Goal: Transaction & Acquisition: Purchase product/service

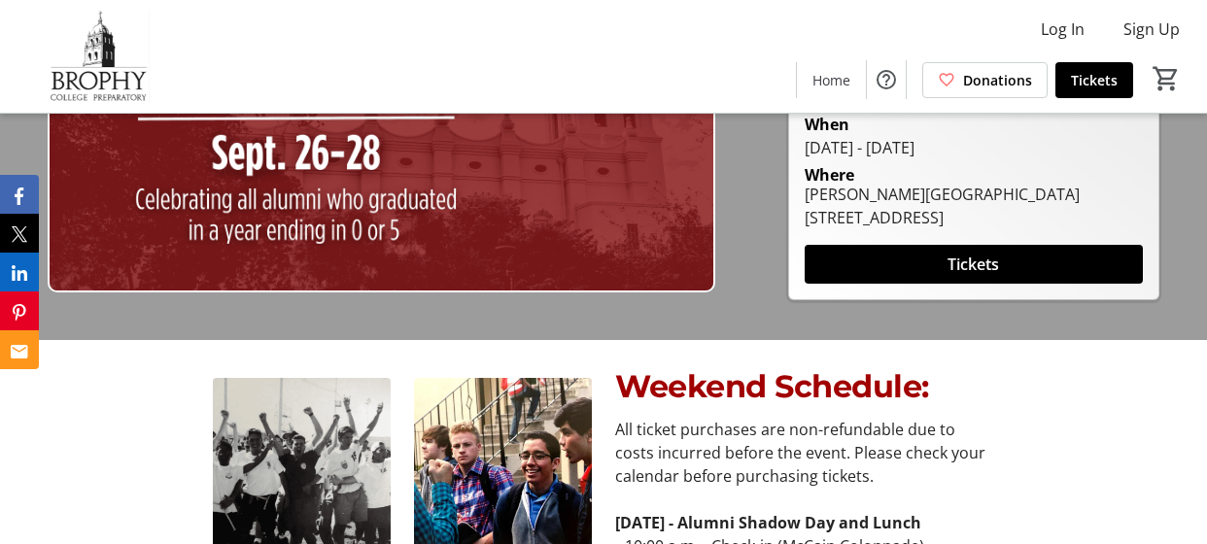
scroll to position [173, 0]
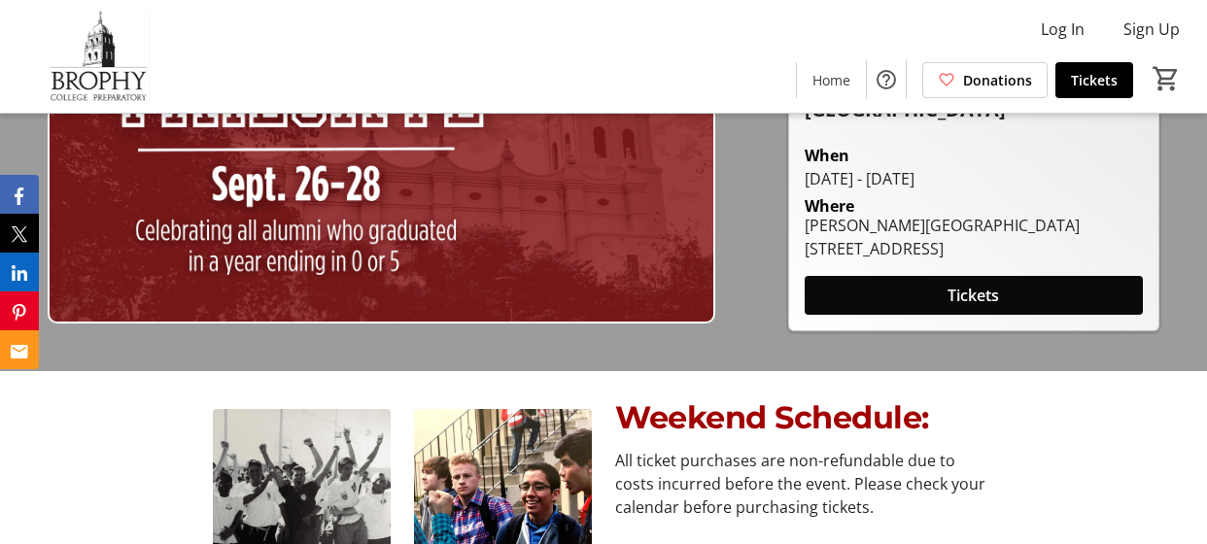
click at [993, 284] on span "Tickets" at bounding box center [972, 295] width 51 height 23
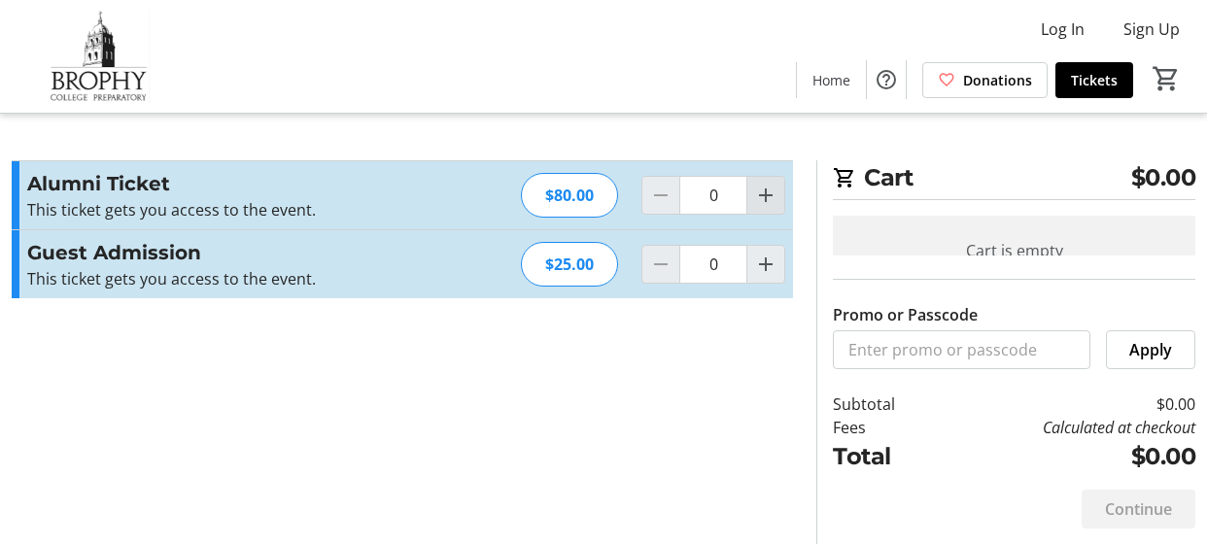
click at [767, 186] on mat-icon "Increment by one" at bounding box center [765, 195] width 23 height 23
type input "1"
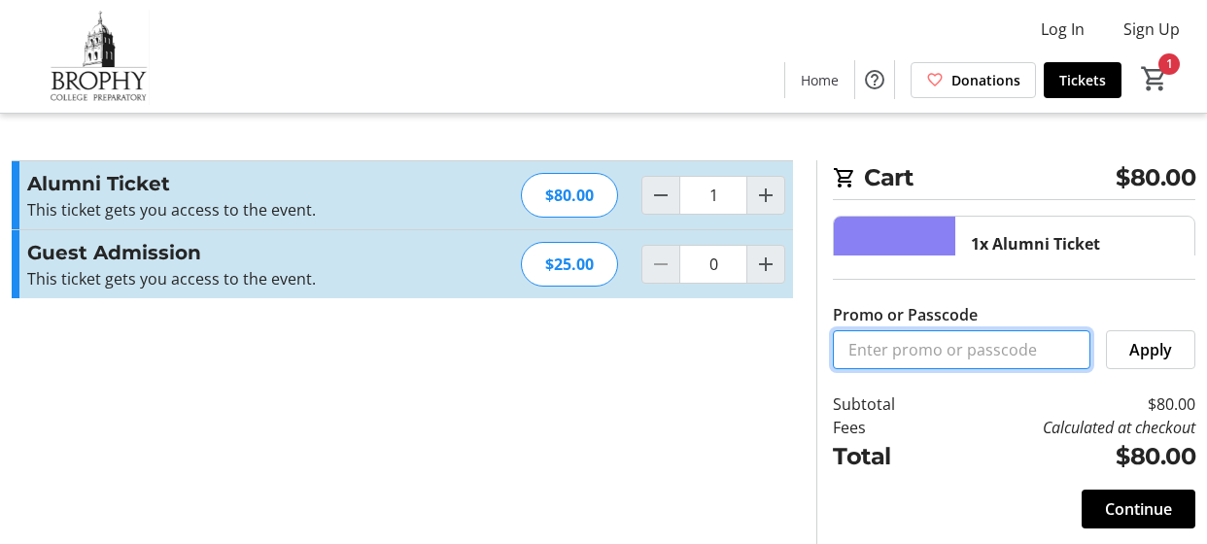
click at [897, 353] on input "Promo or Passcode" at bounding box center [961, 349] width 257 height 39
type input "faculty"
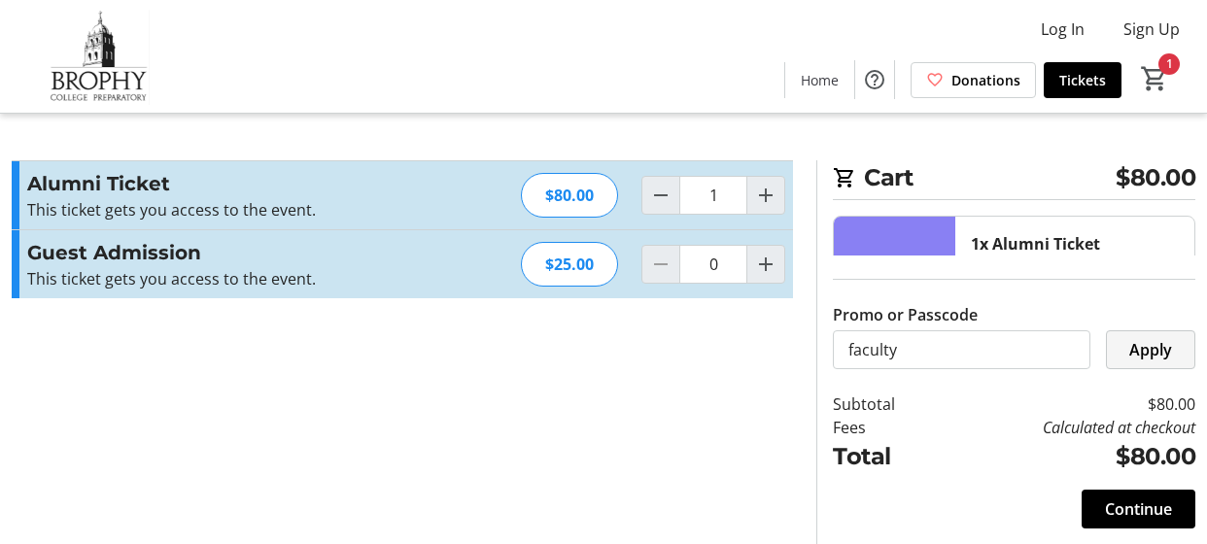
click at [1166, 340] on span "Apply" at bounding box center [1150, 349] width 43 height 23
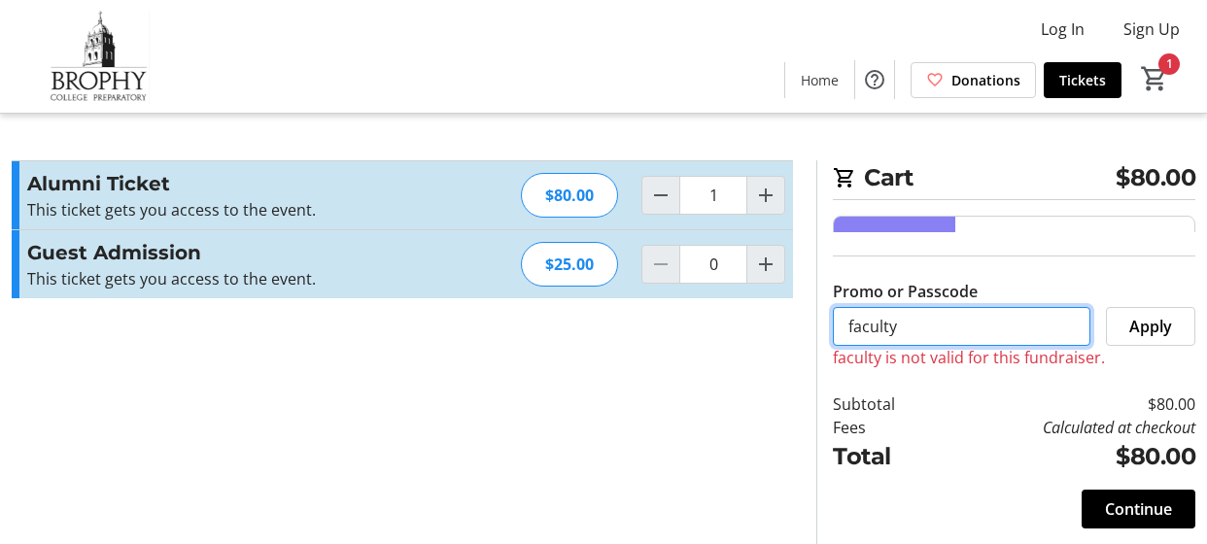
click at [954, 330] on input "faculty" at bounding box center [961, 326] width 257 height 39
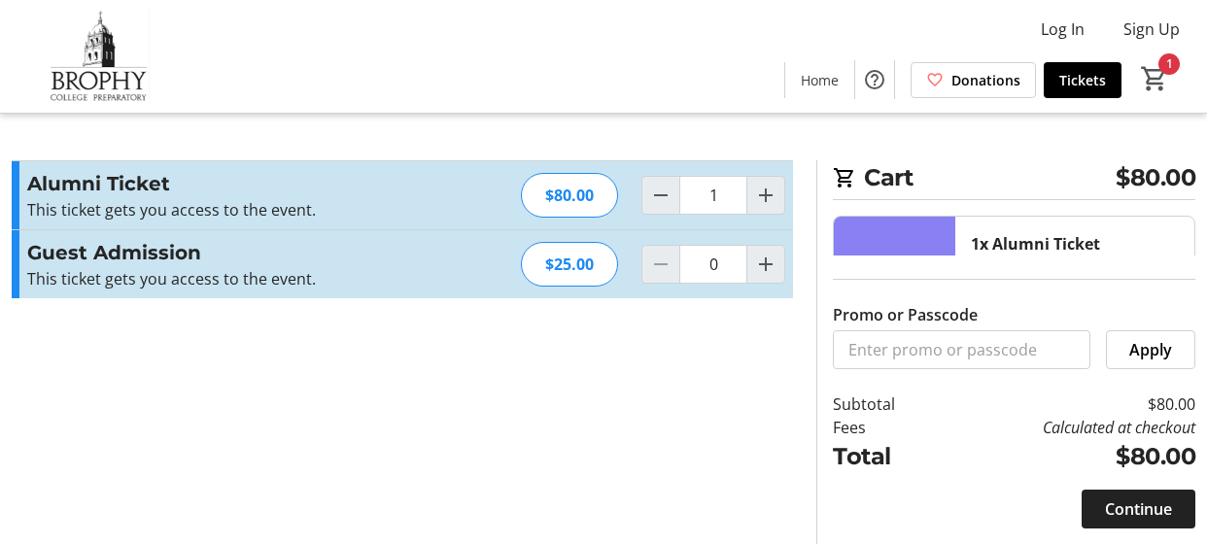
click at [1135, 509] on span "Continue" at bounding box center [1138, 508] width 67 height 23
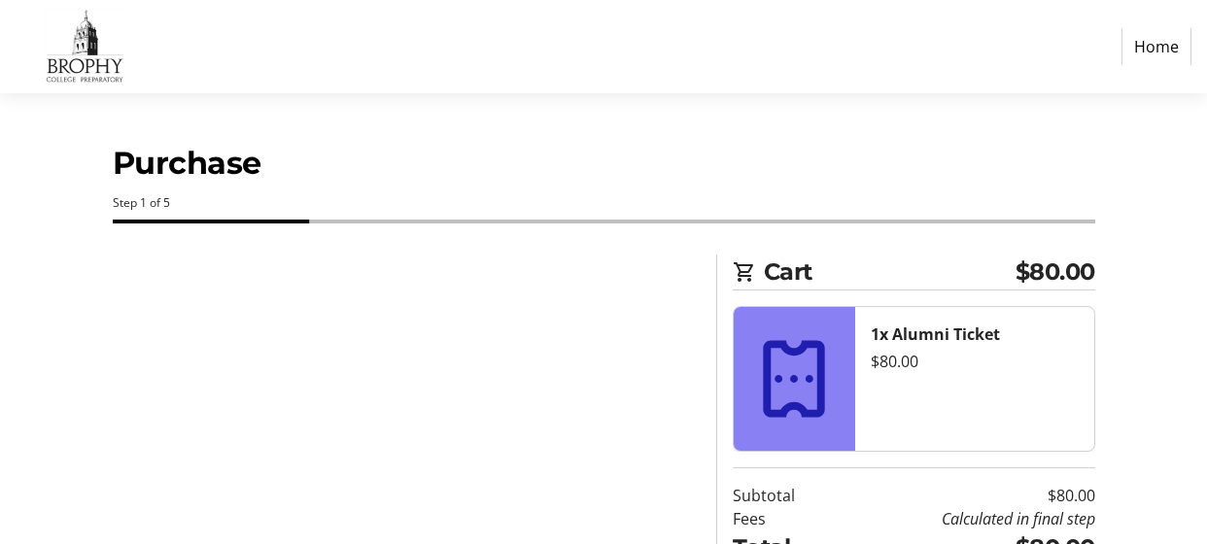
select select "US"
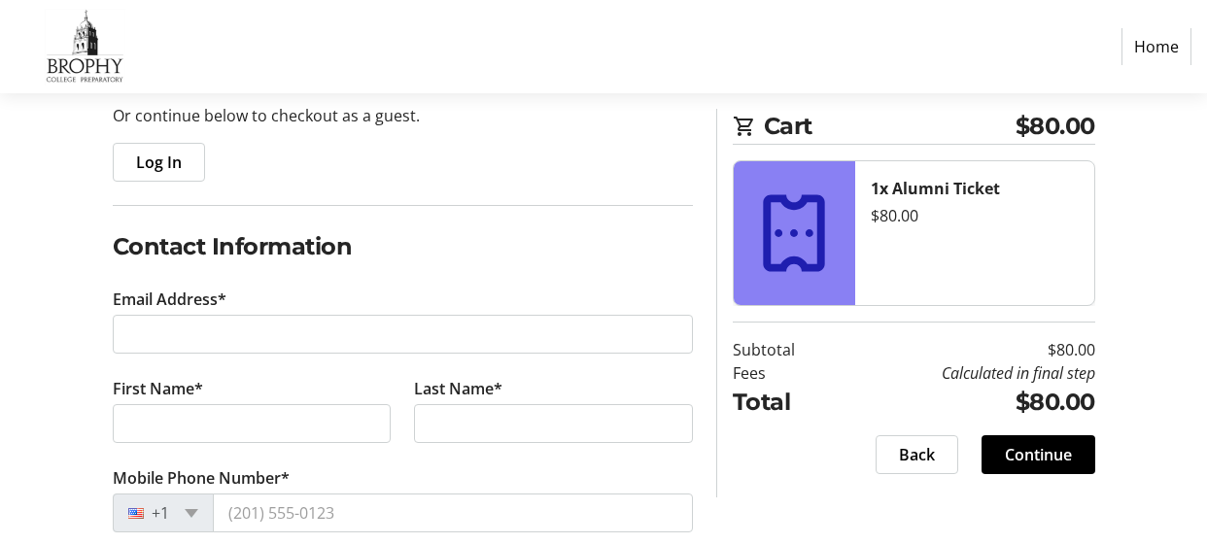
scroll to position [257, 0]
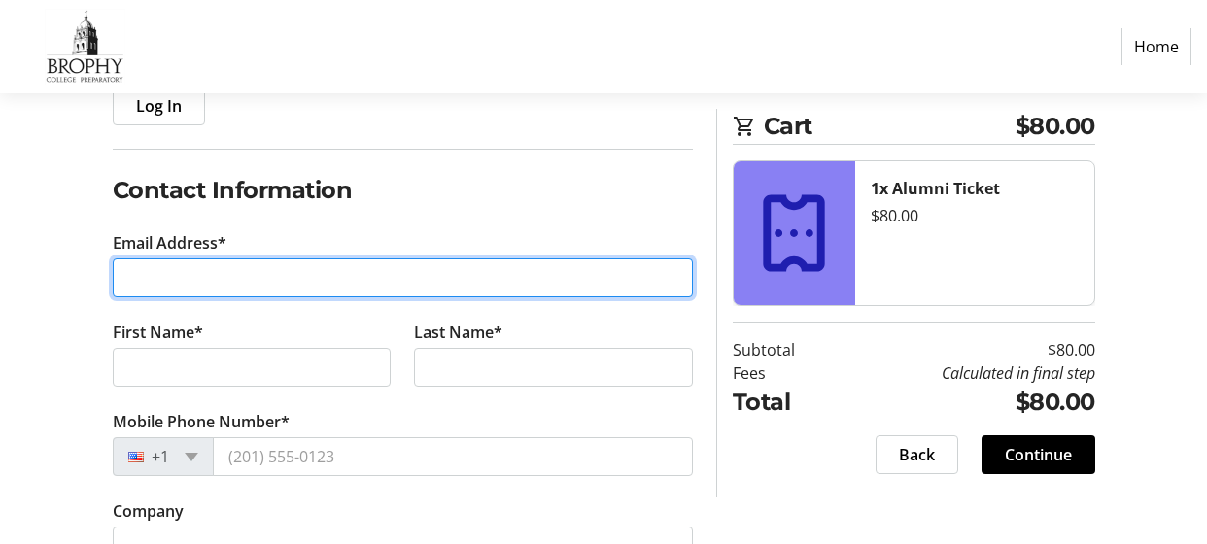
click at [405, 270] on input "Email Address*" at bounding box center [403, 277] width 580 height 39
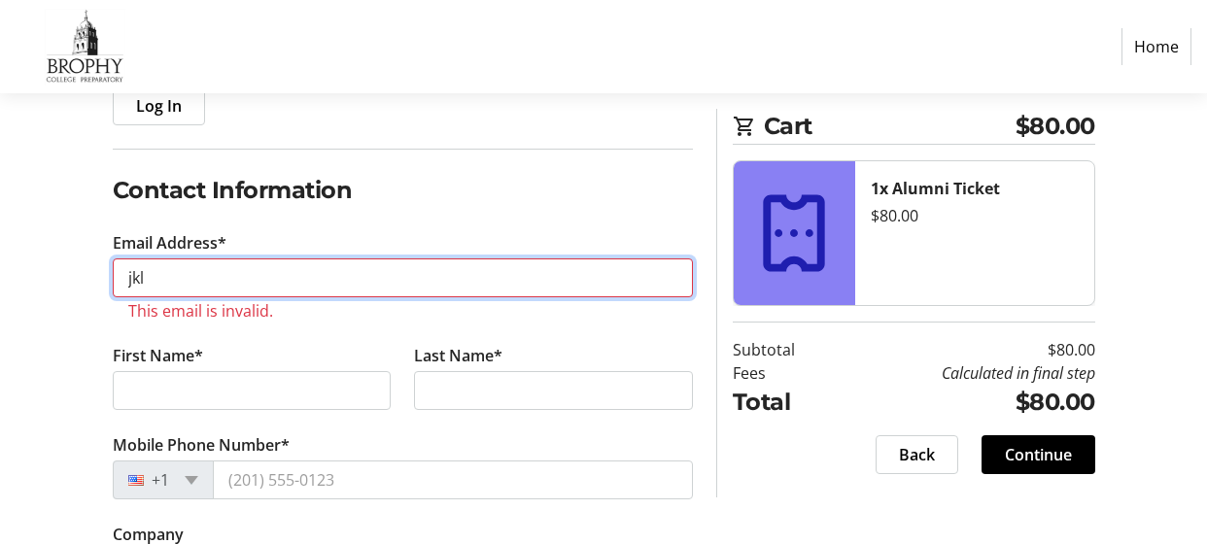
type input "[EMAIL_ADDRESS][DOMAIN_NAME]"
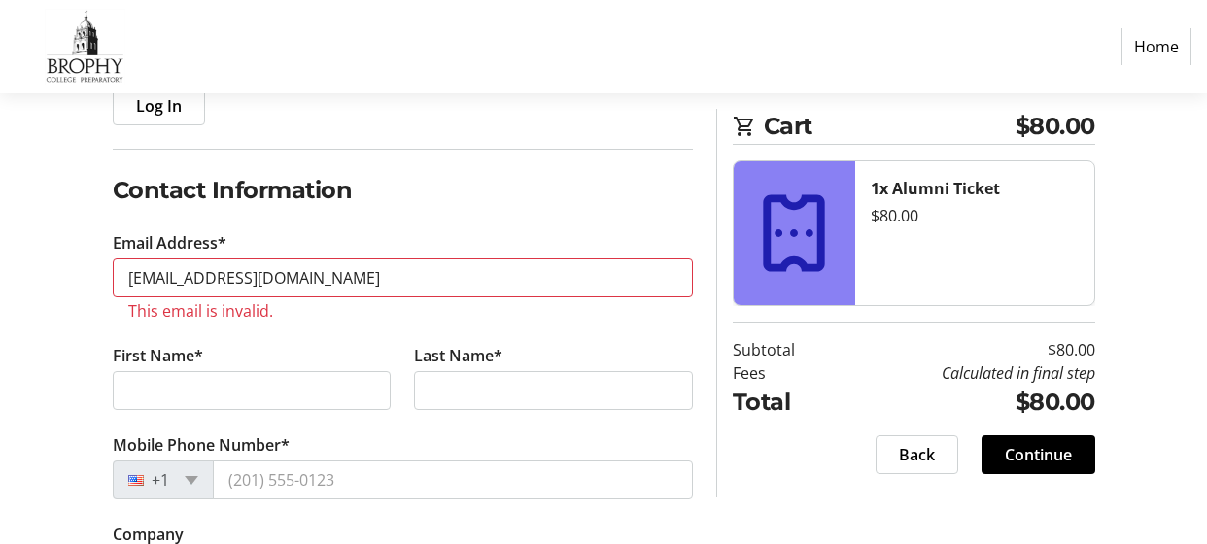
type input "[PERSON_NAME]"
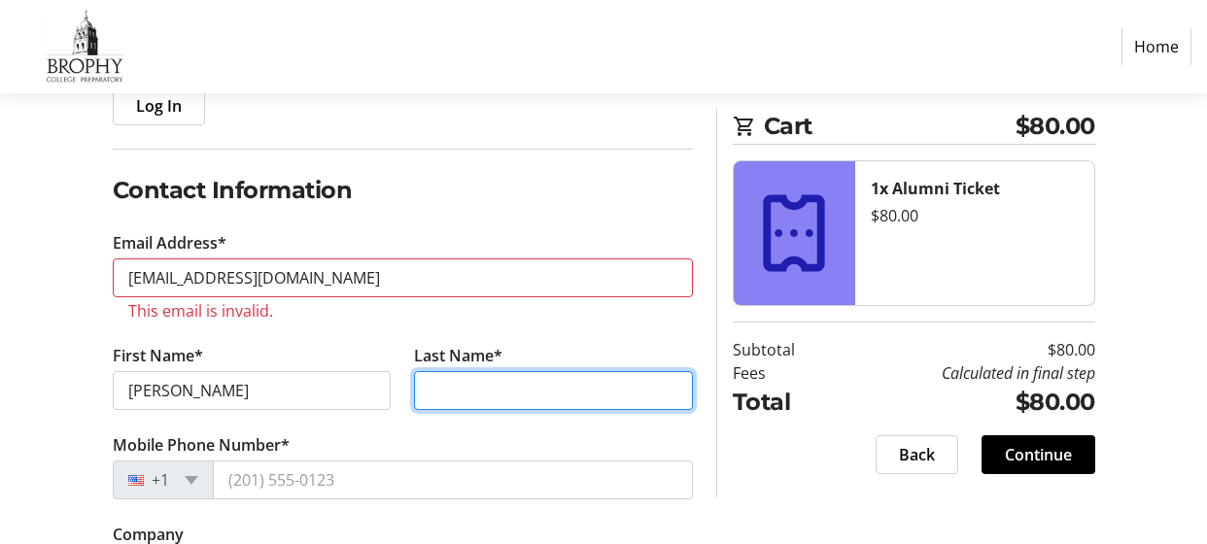
type input "[PERSON_NAME]"
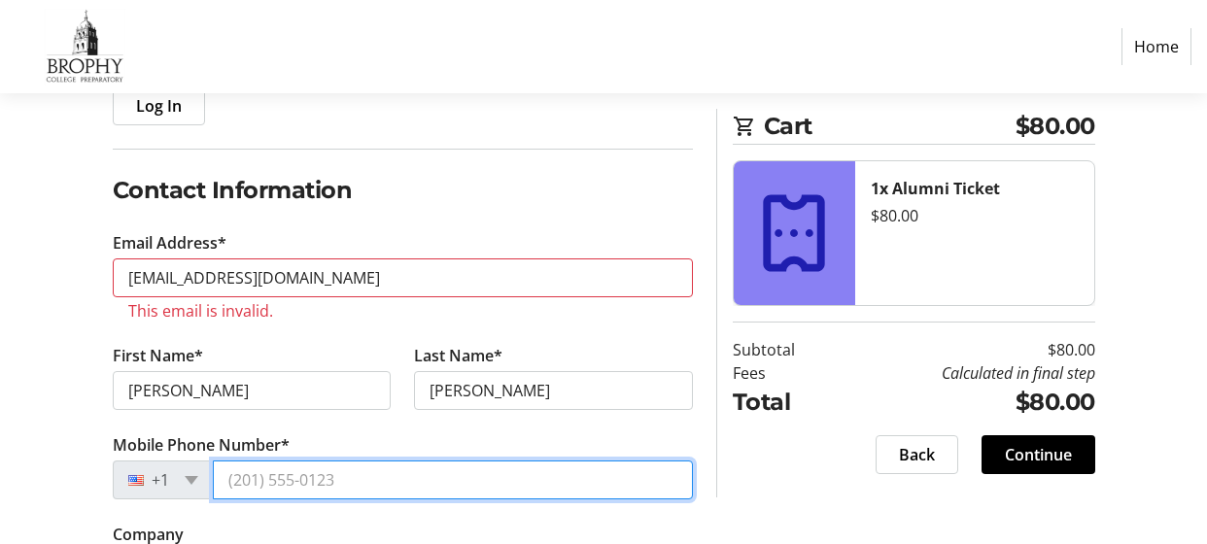
type input "[PHONE_NUMBER]"
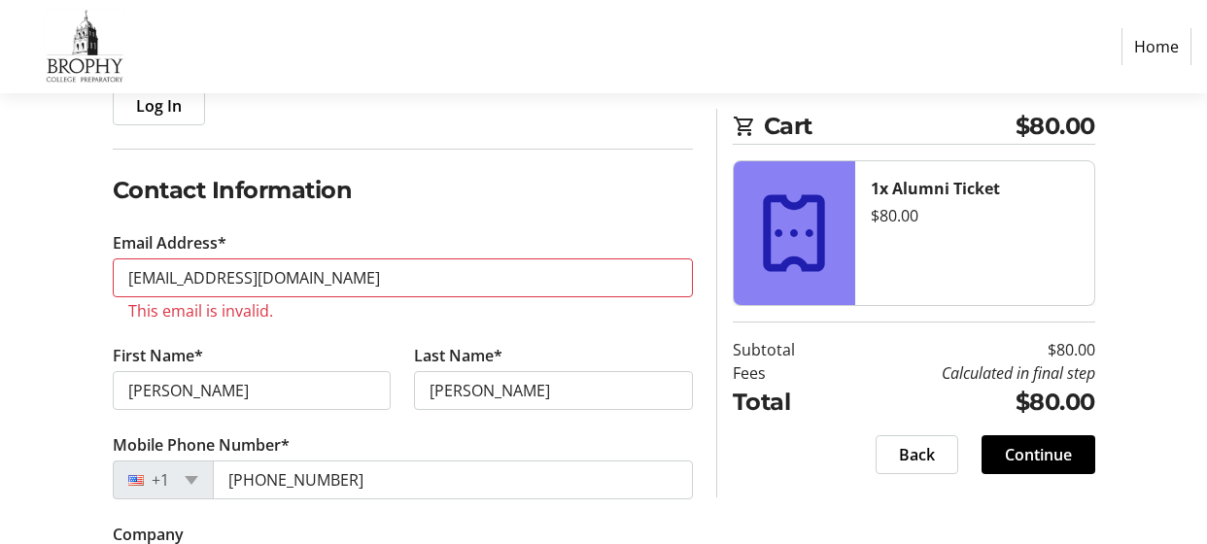
type input "[PERSON_NAME]"
type input "[STREET_ADDRESS]"
type input "Phoenix"
select select "AZ"
type input "85012"
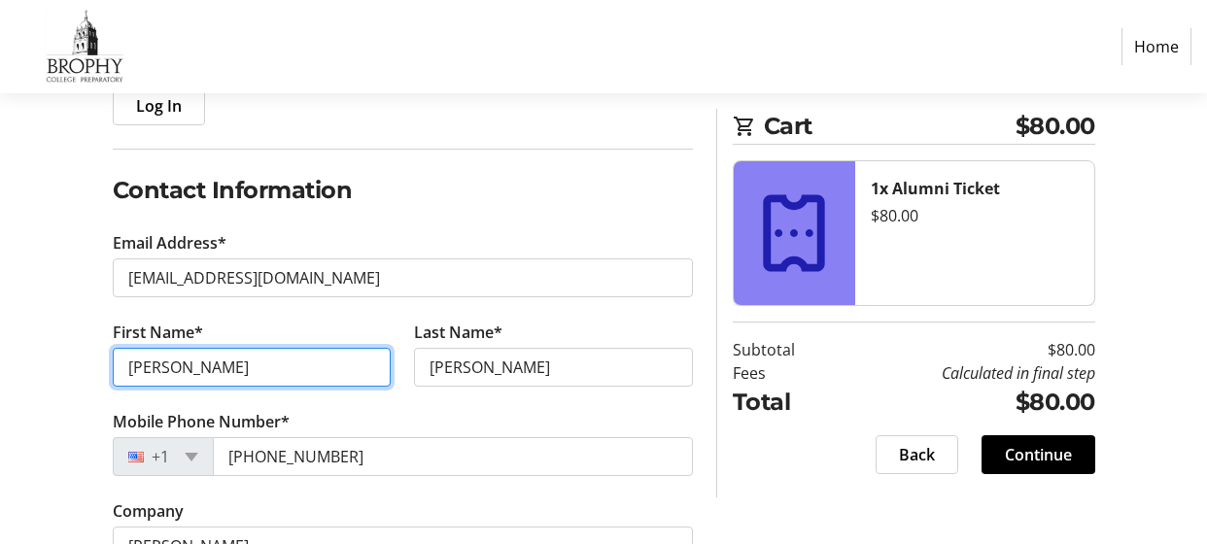
click at [251, 377] on input "[PERSON_NAME]" at bounding box center [252, 367] width 279 height 39
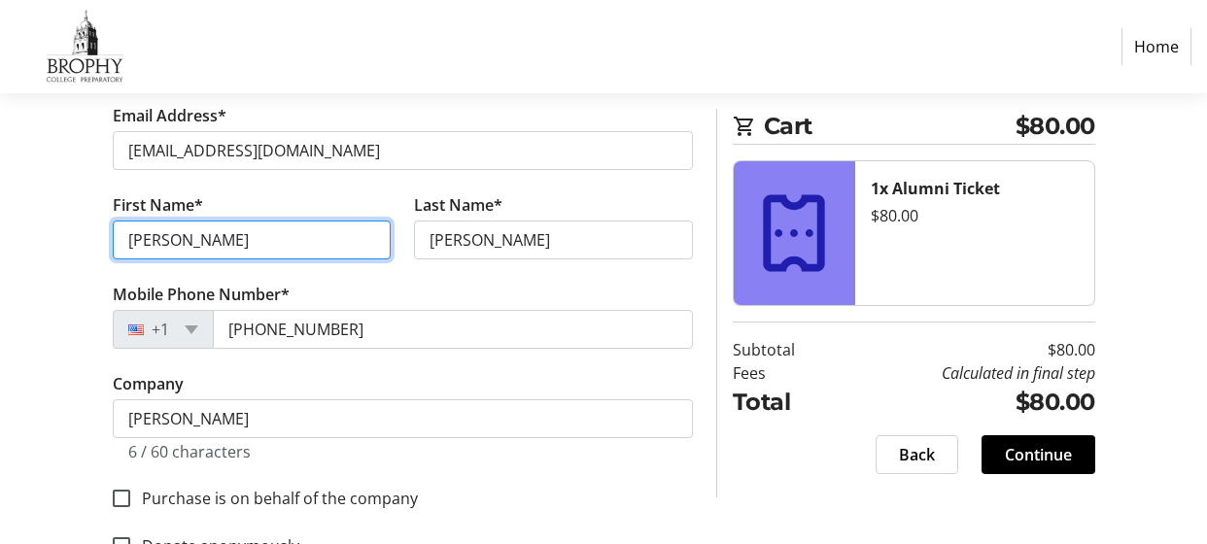
scroll to position [431, 0]
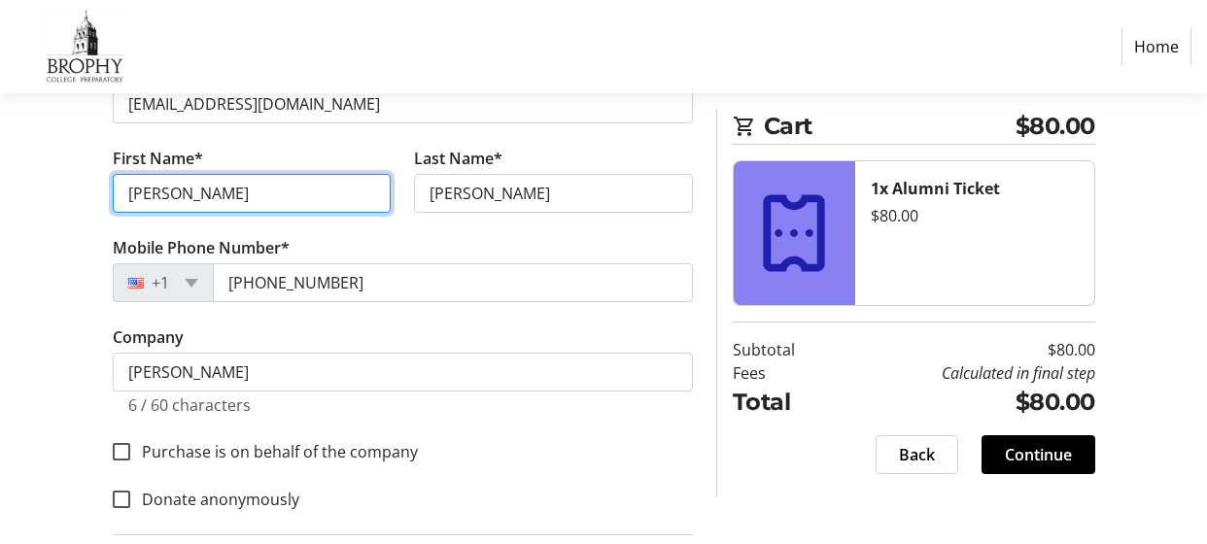
type input "[PERSON_NAME]"
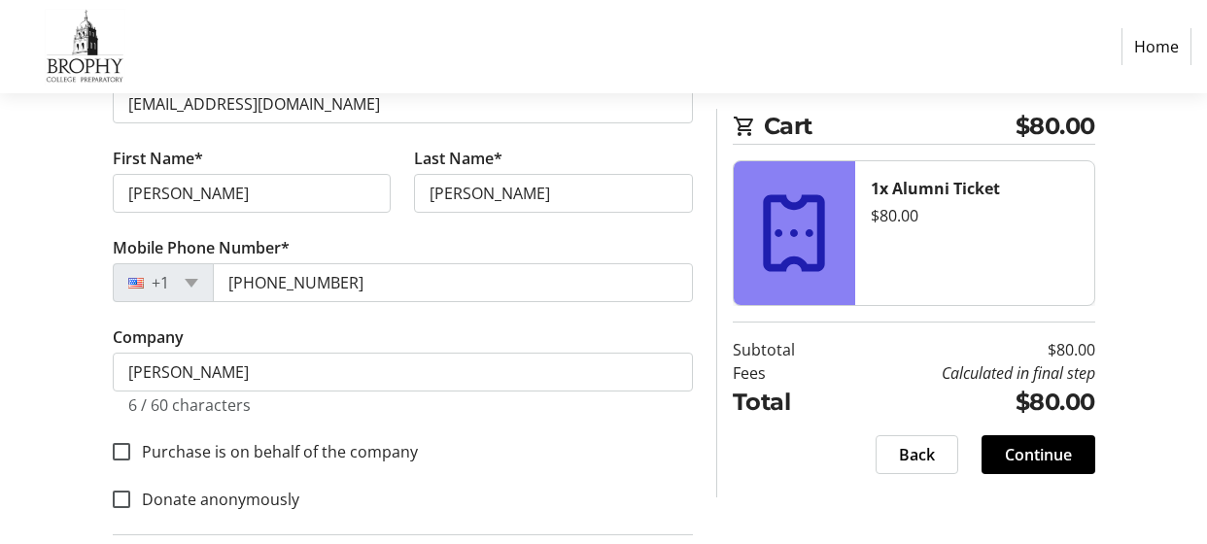
click at [358, 326] on tr-form-field "Company [PERSON_NAME] 6 / 60 characters" at bounding box center [403, 382] width 580 height 113
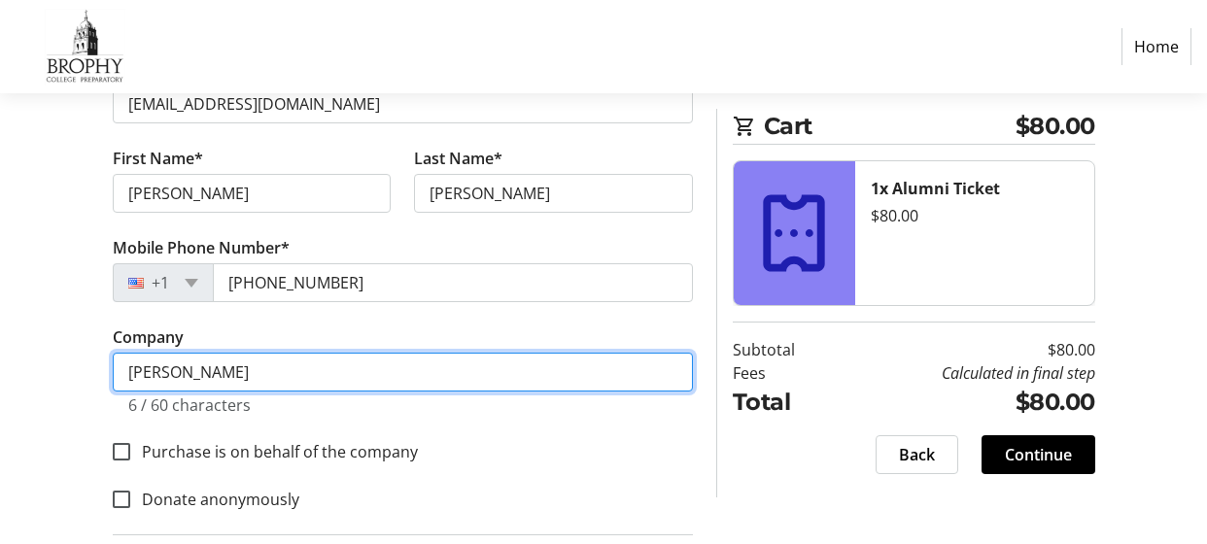
click at [274, 375] on input "[PERSON_NAME]" at bounding box center [403, 372] width 580 height 39
type input "B"
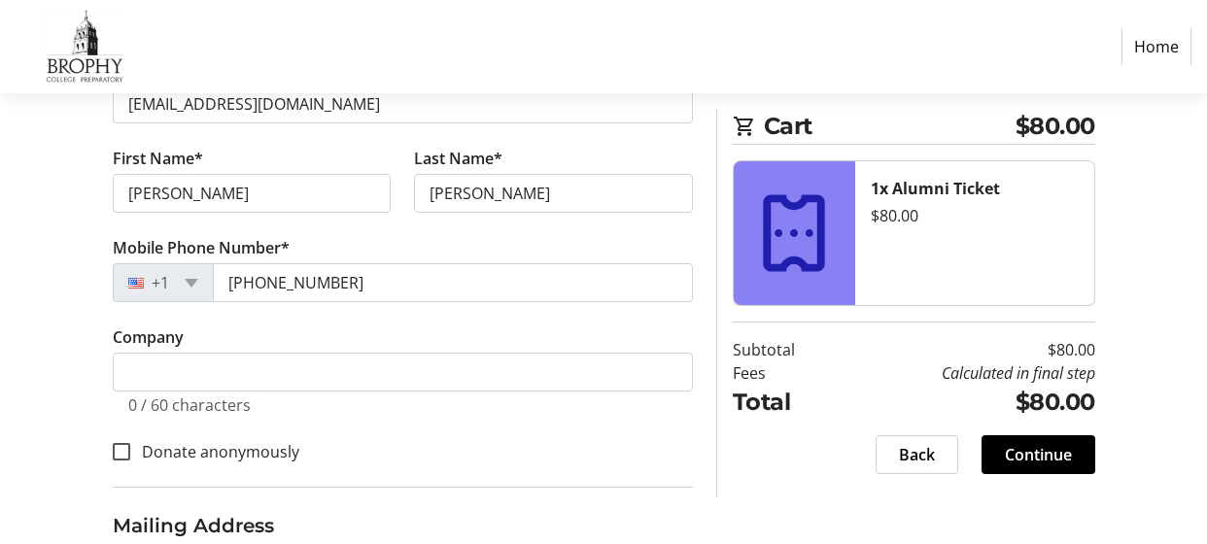
click at [649, 415] on tr-form-field "Company 0 / 60 characters" at bounding box center [403, 382] width 580 height 113
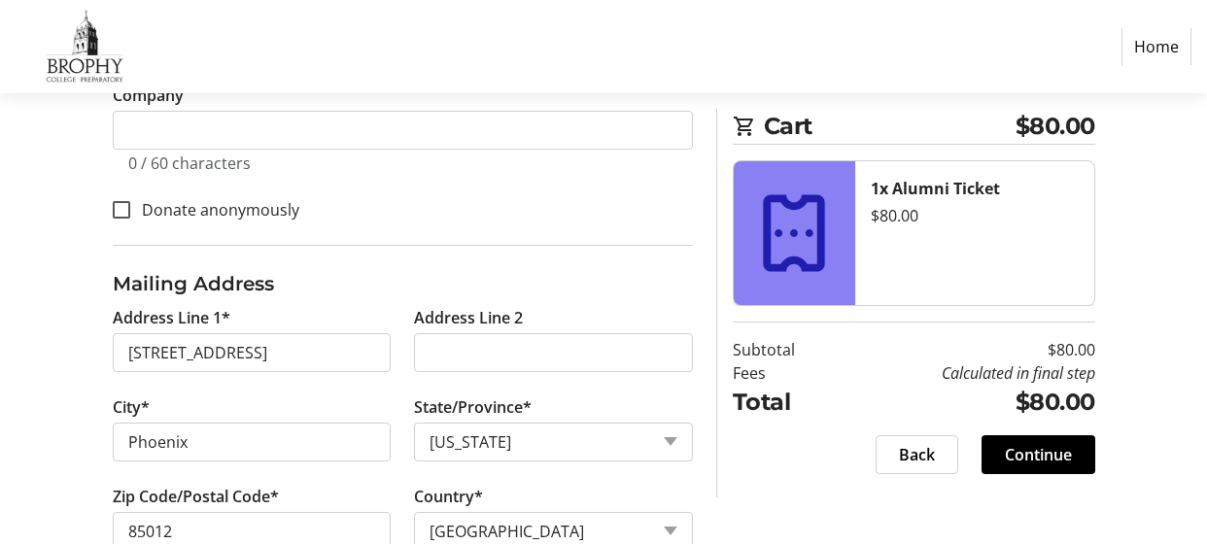
scroll to position [698, 0]
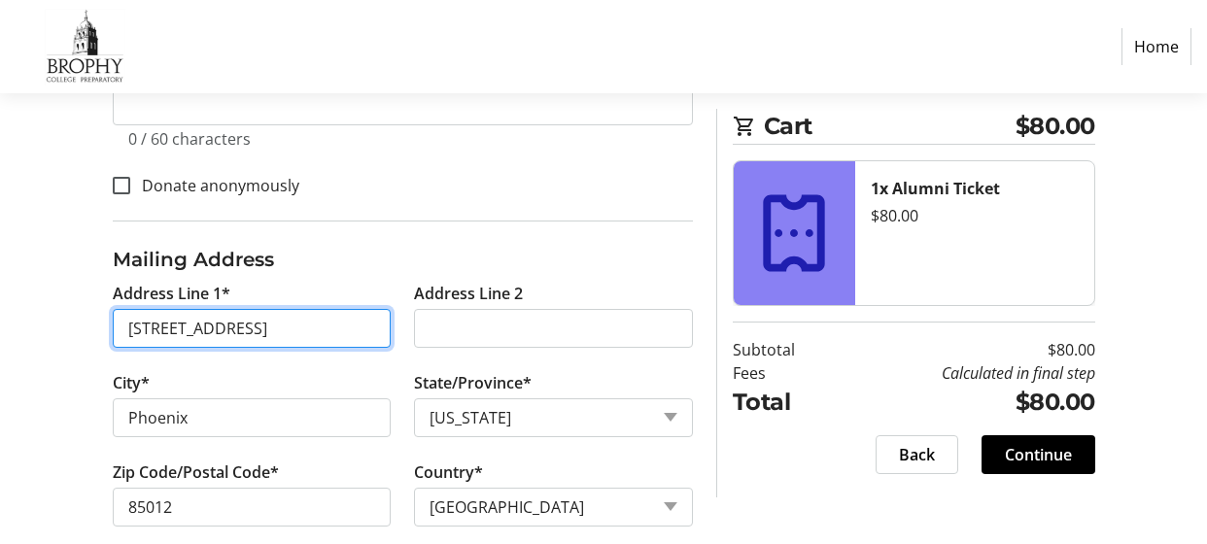
click at [295, 326] on input "[STREET_ADDRESS]" at bounding box center [252, 328] width 279 height 39
type input "1136 E [PERSON_NAME]"
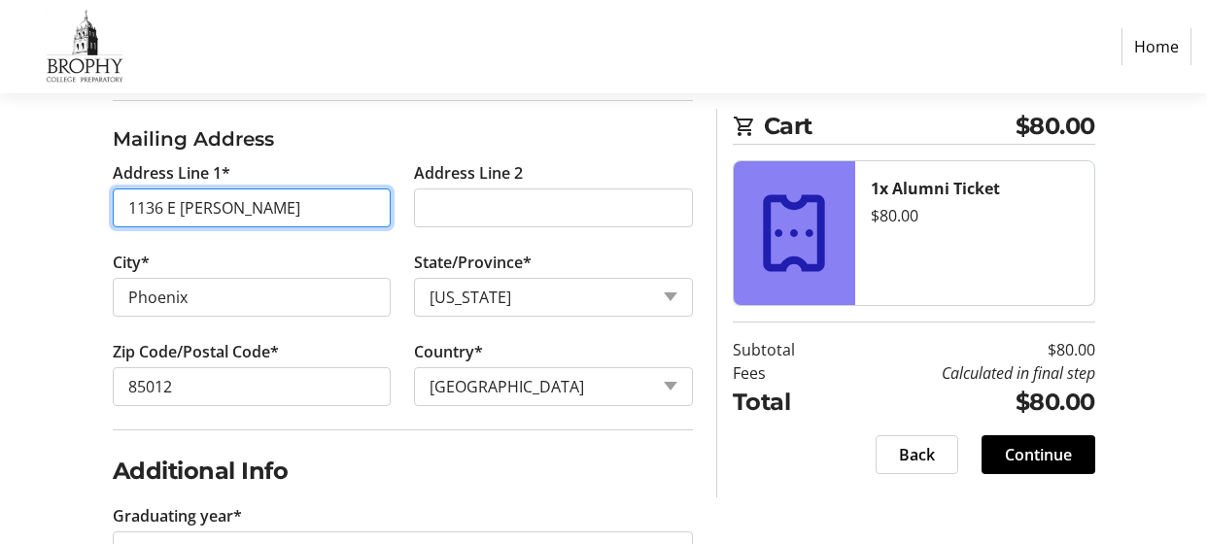
scroll to position [846, 0]
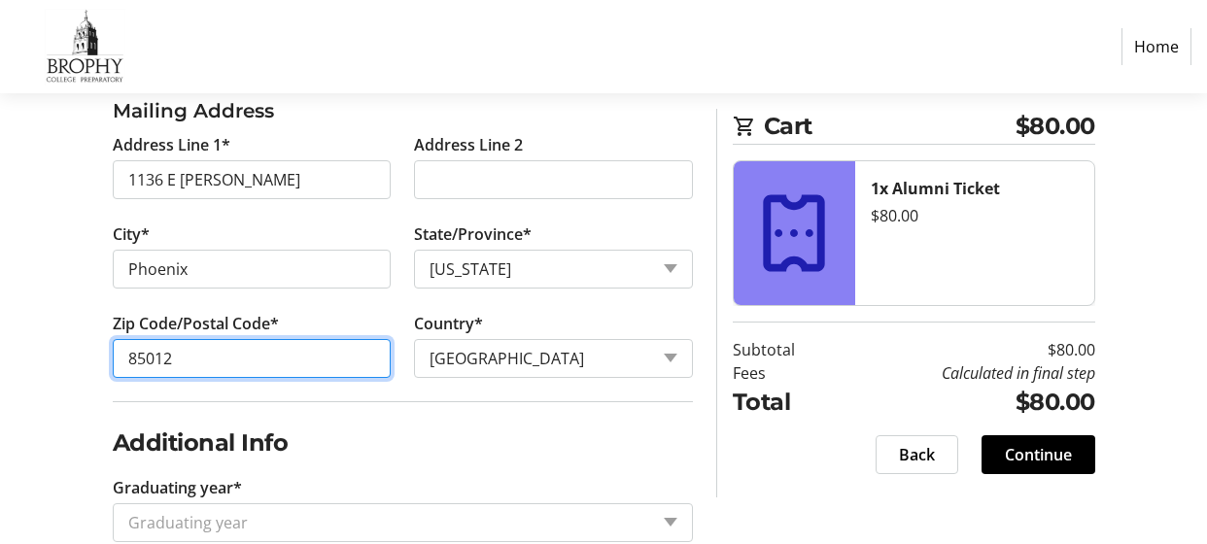
click at [212, 351] on input "85012" at bounding box center [252, 358] width 279 height 39
type input "85014"
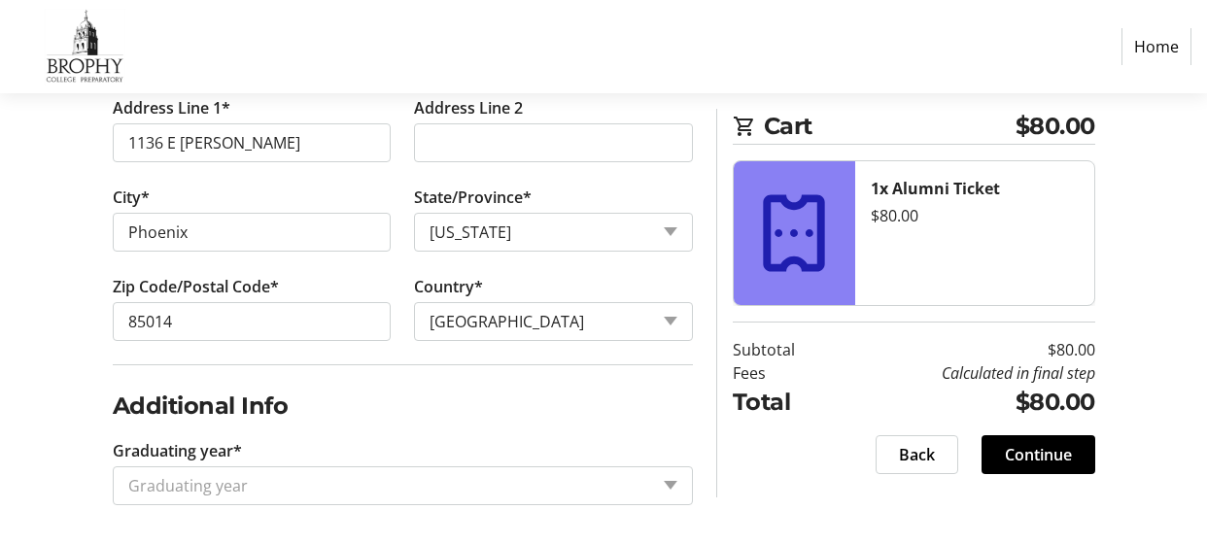
scroll to position [890, 0]
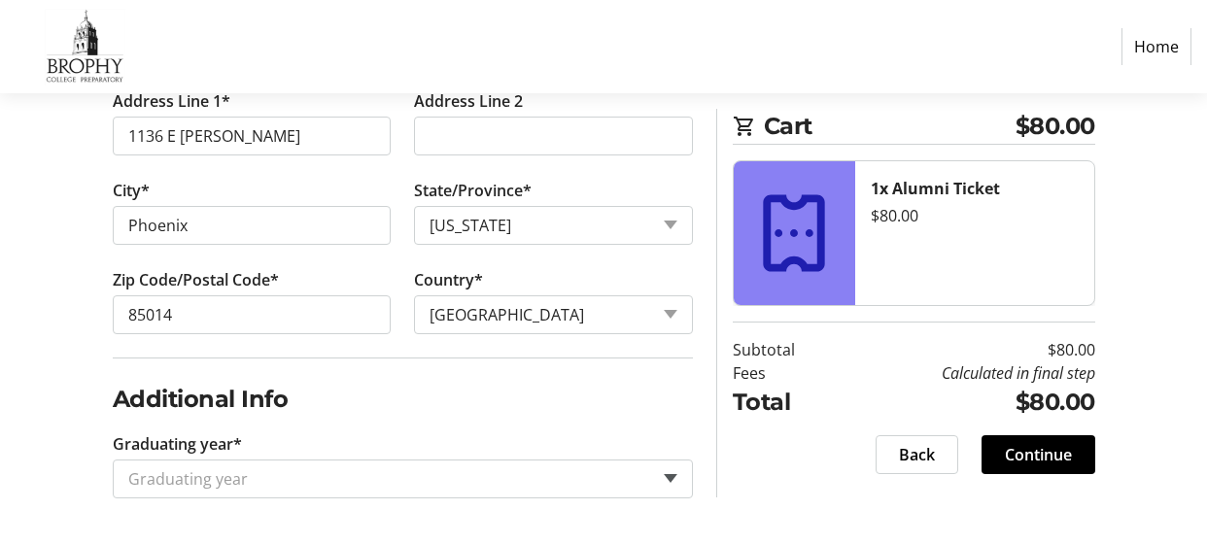
click at [669, 475] on span at bounding box center [671, 478] width 14 height 9
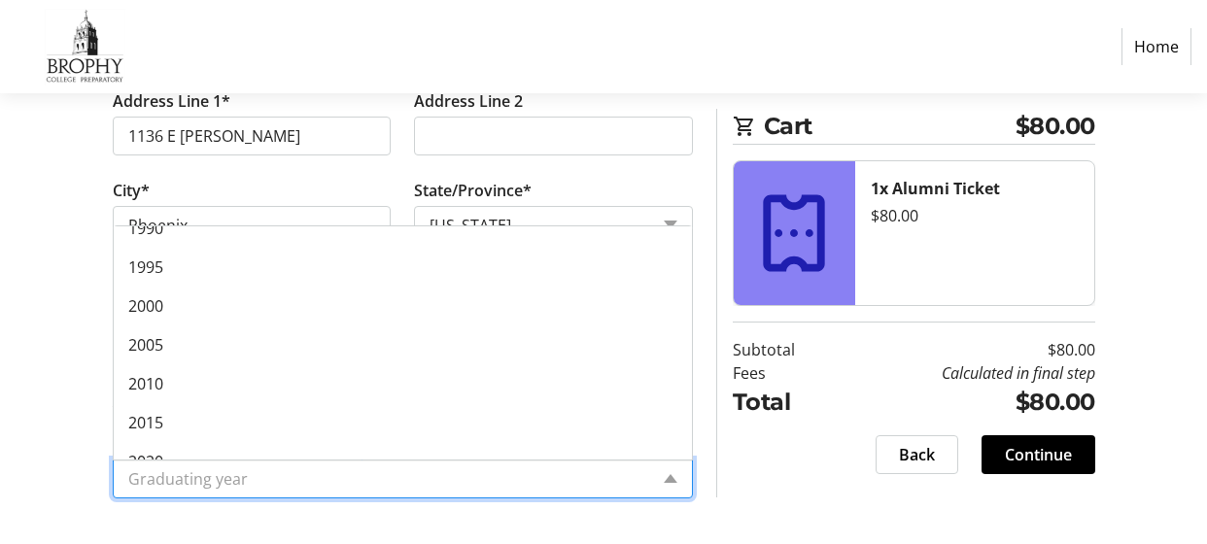
scroll to position [272, 0]
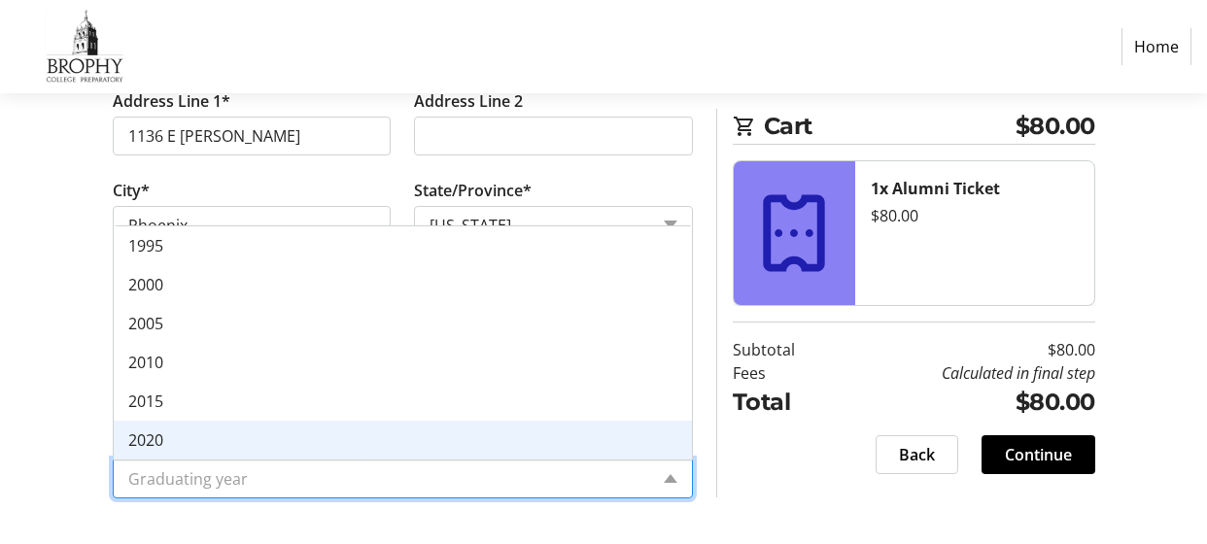
click at [555, 450] on div "2020" at bounding box center [403, 440] width 578 height 39
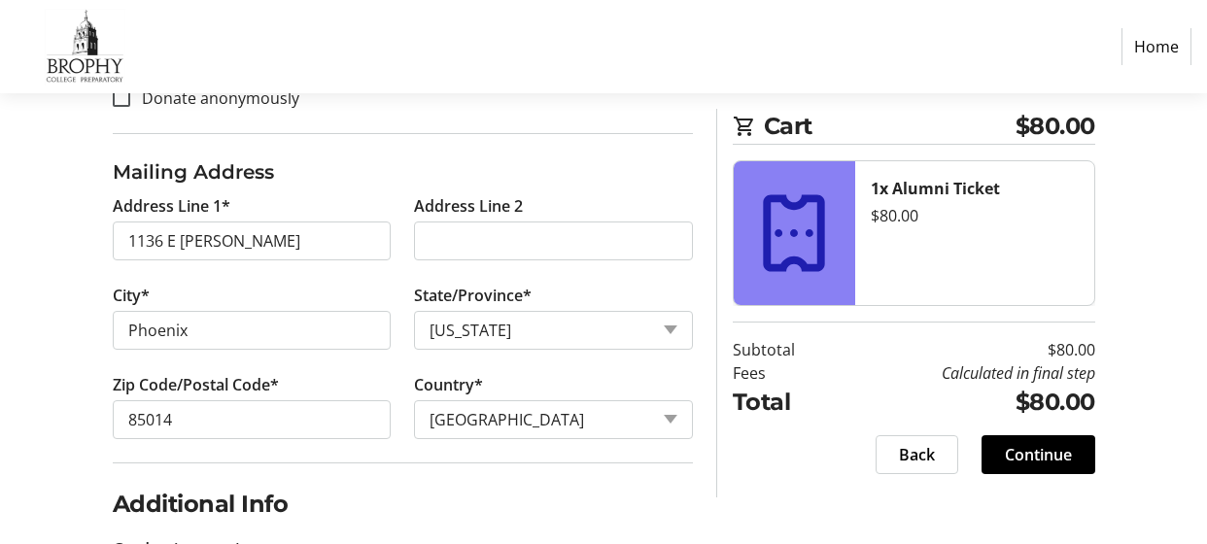
scroll to position [890, 0]
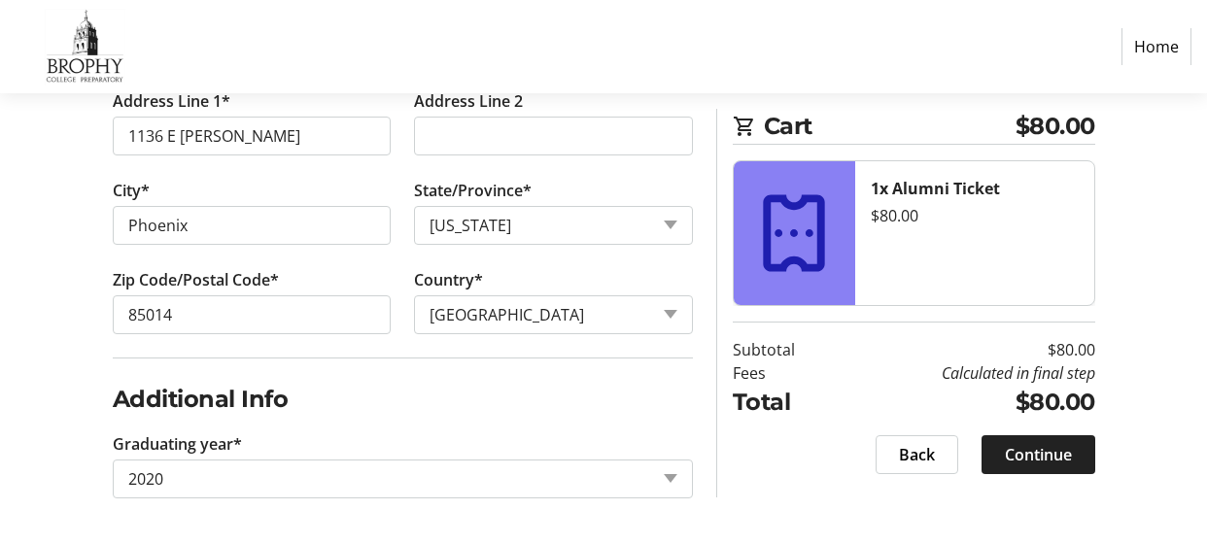
click at [1046, 458] on span "Continue" at bounding box center [1038, 454] width 67 height 23
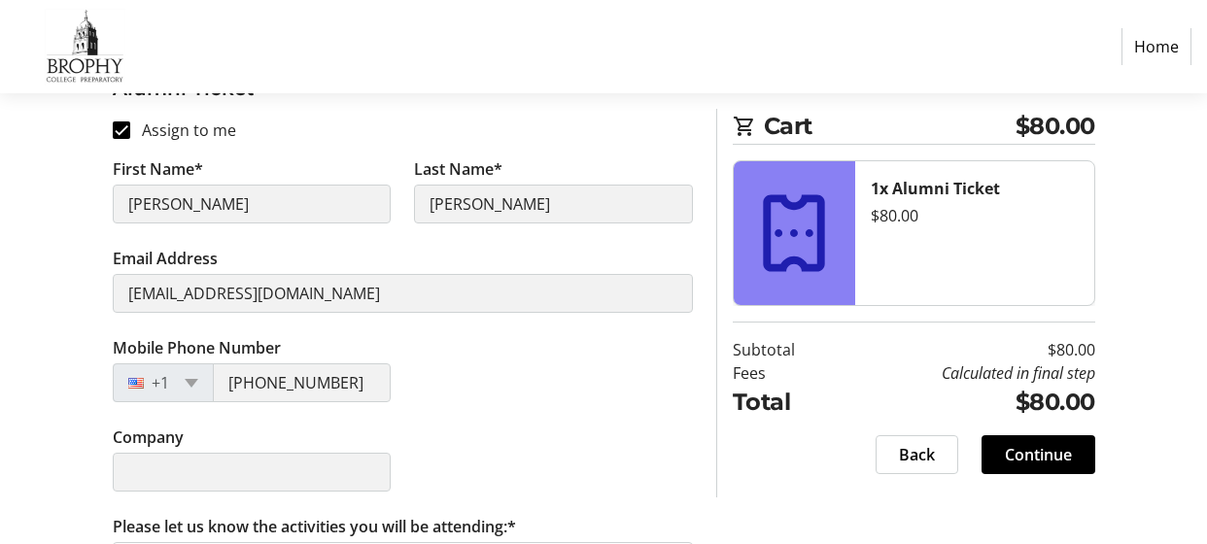
scroll to position [362, 0]
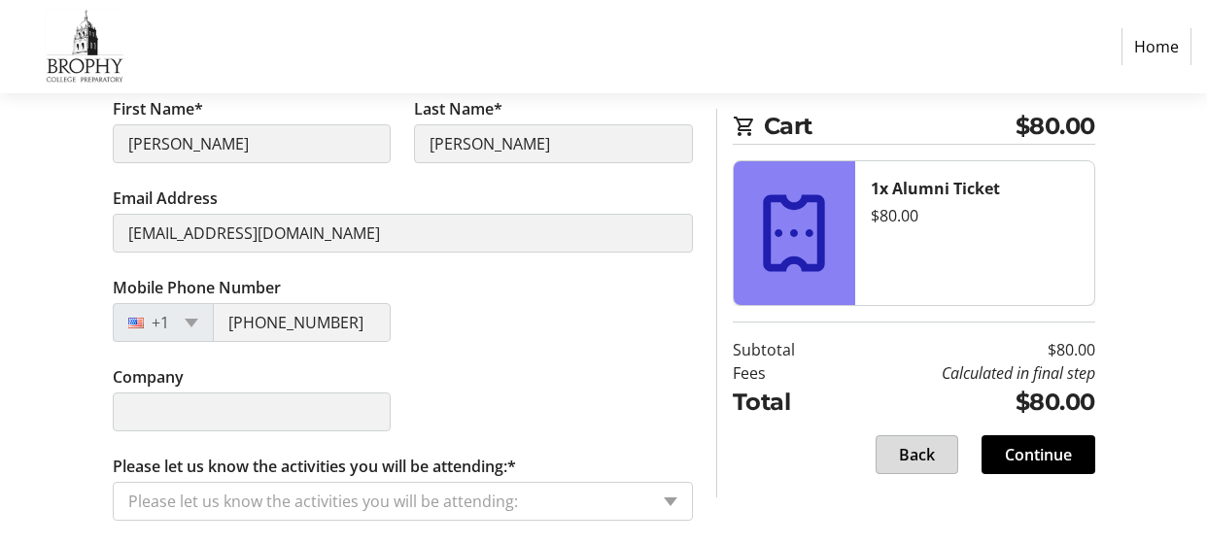
click at [907, 462] on span "Back" at bounding box center [917, 454] width 36 height 23
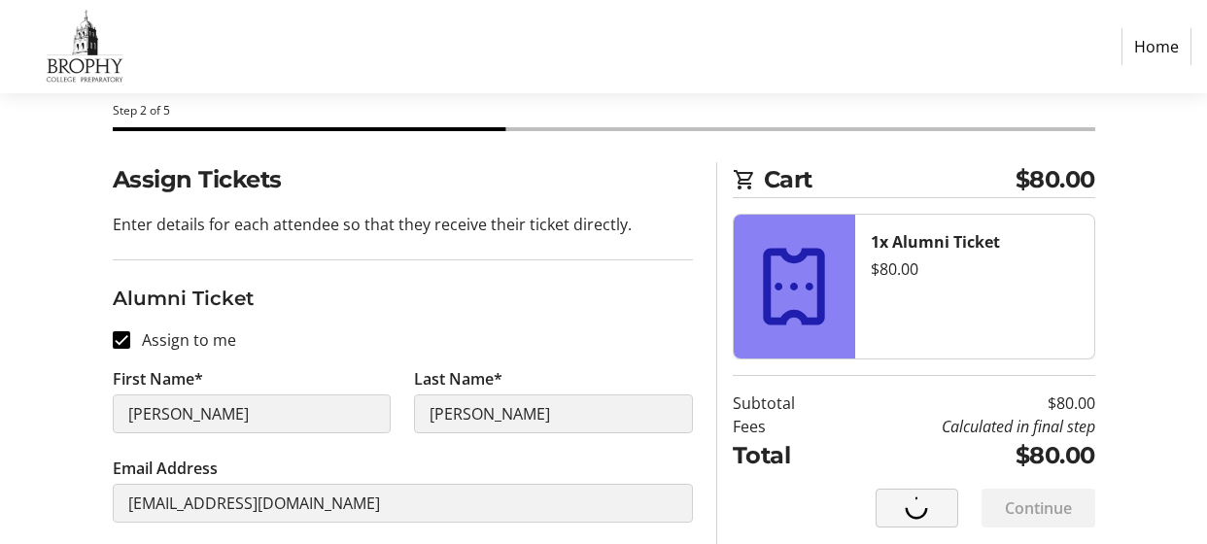
select select "AZ"
select select "US"
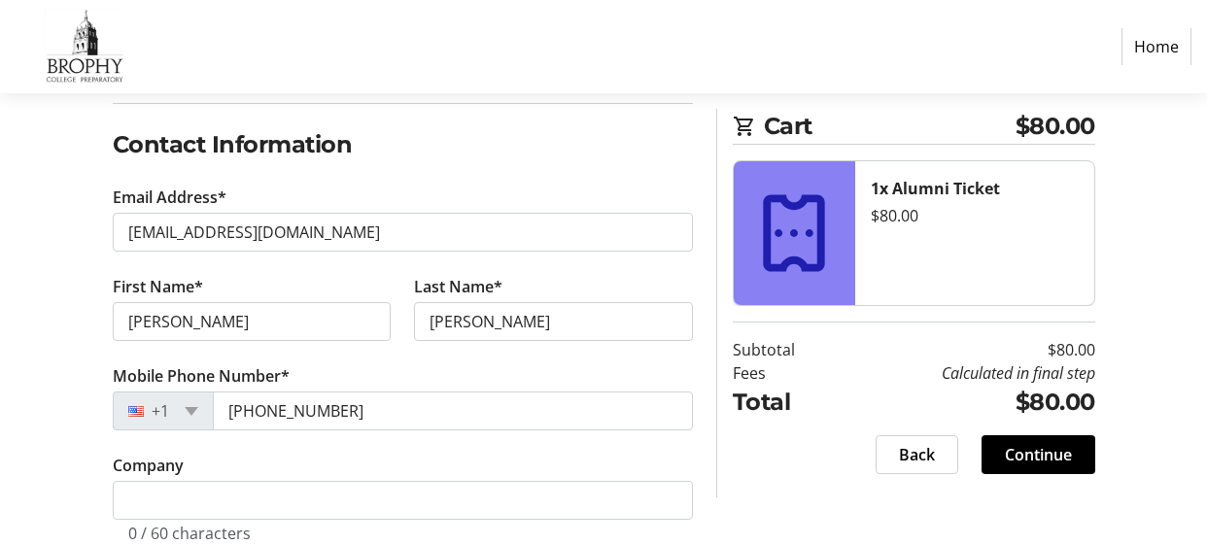
scroll to position [317, 0]
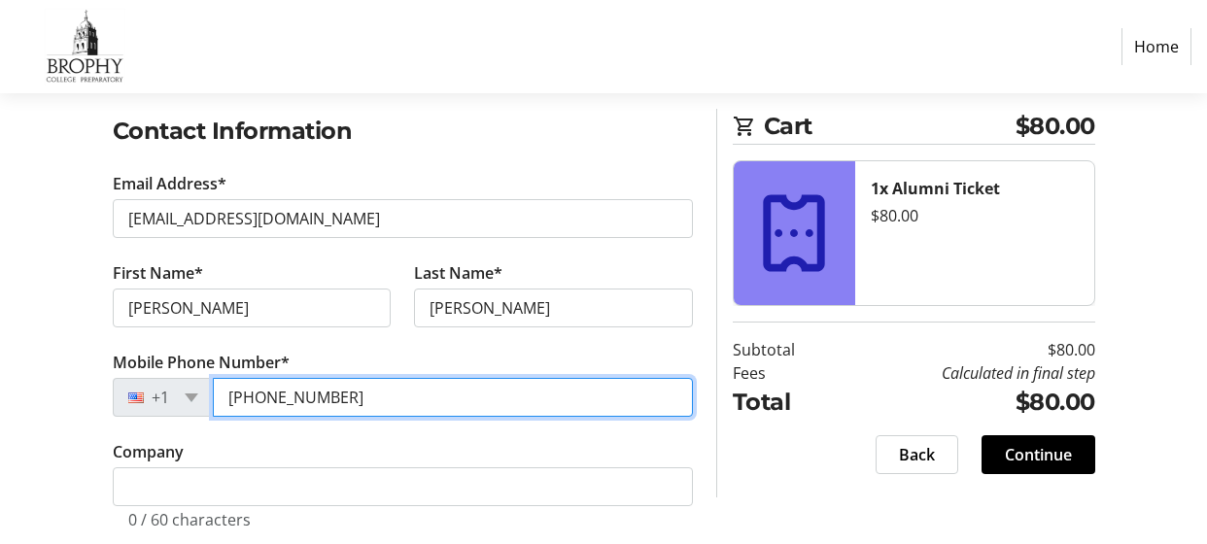
click at [373, 395] on input "[PHONE_NUMBER]" at bounding box center [453, 397] width 480 height 39
type input "[PHONE_NUMBER]"
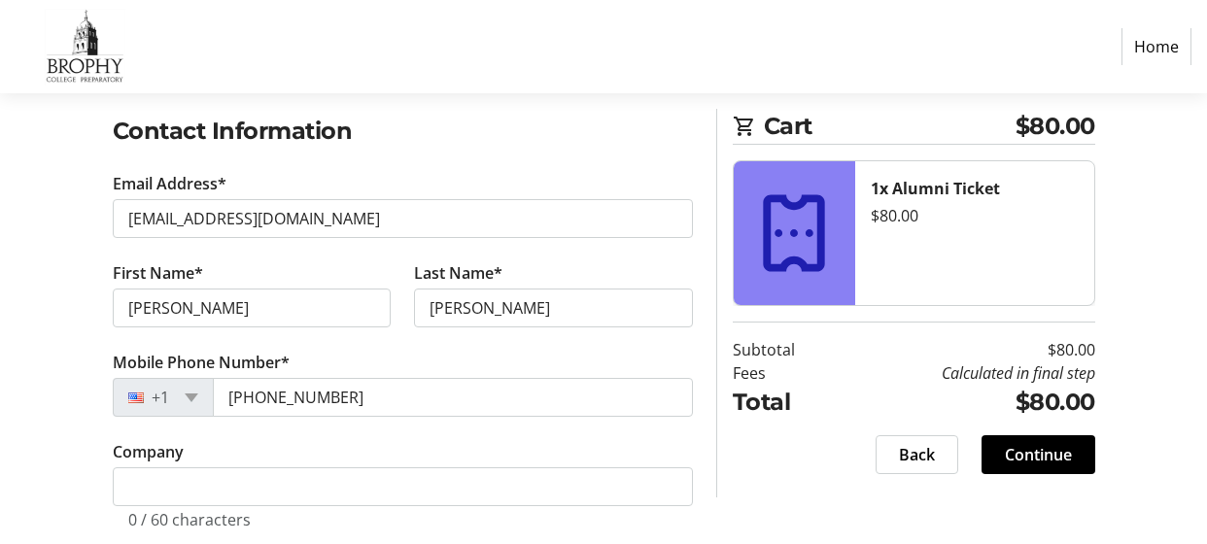
click at [476, 443] on tr-form-field "Company 0 / 60 characters" at bounding box center [403, 496] width 580 height 113
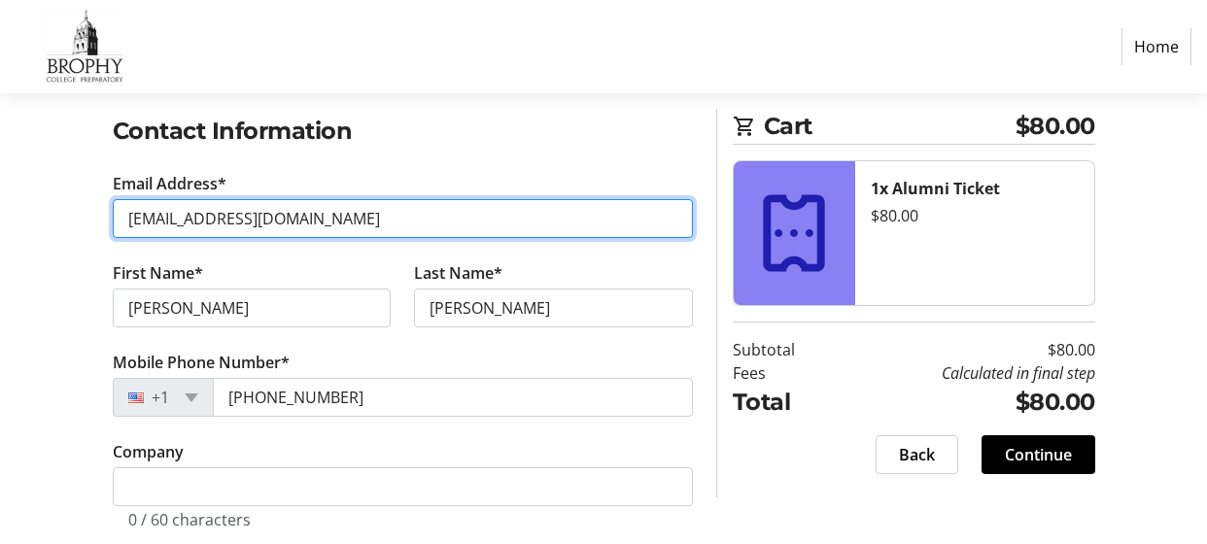
click at [296, 223] on input "[EMAIL_ADDRESS][DOMAIN_NAME]" at bounding box center [403, 218] width 580 height 39
click at [352, 210] on input "[EMAIL_ADDRESS][DOMAIN_NAME]" at bounding box center [403, 218] width 580 height 39
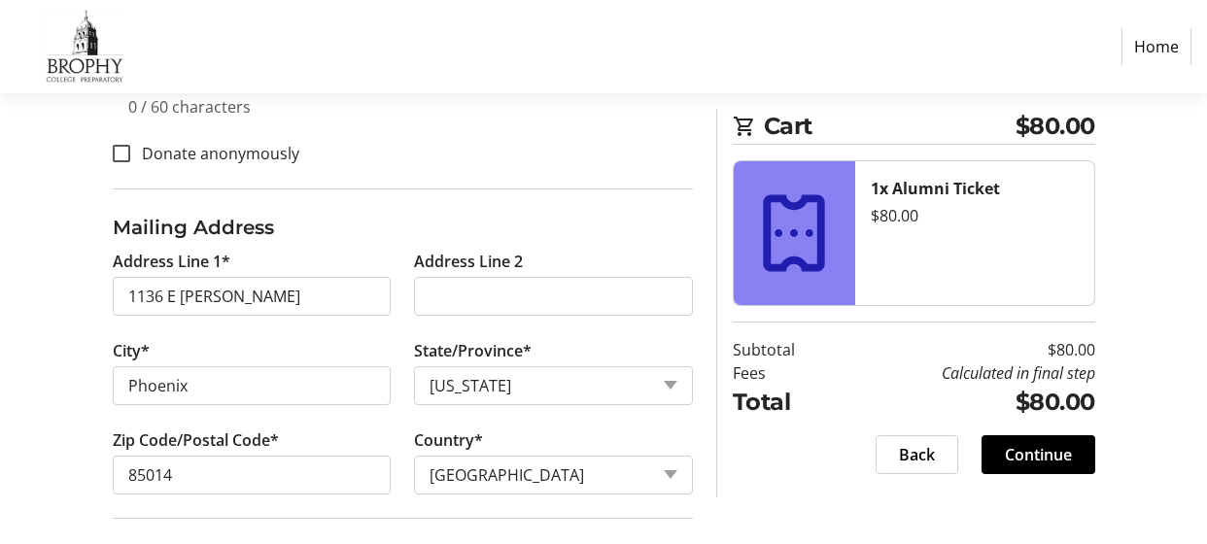
scroll to position [738, 0]
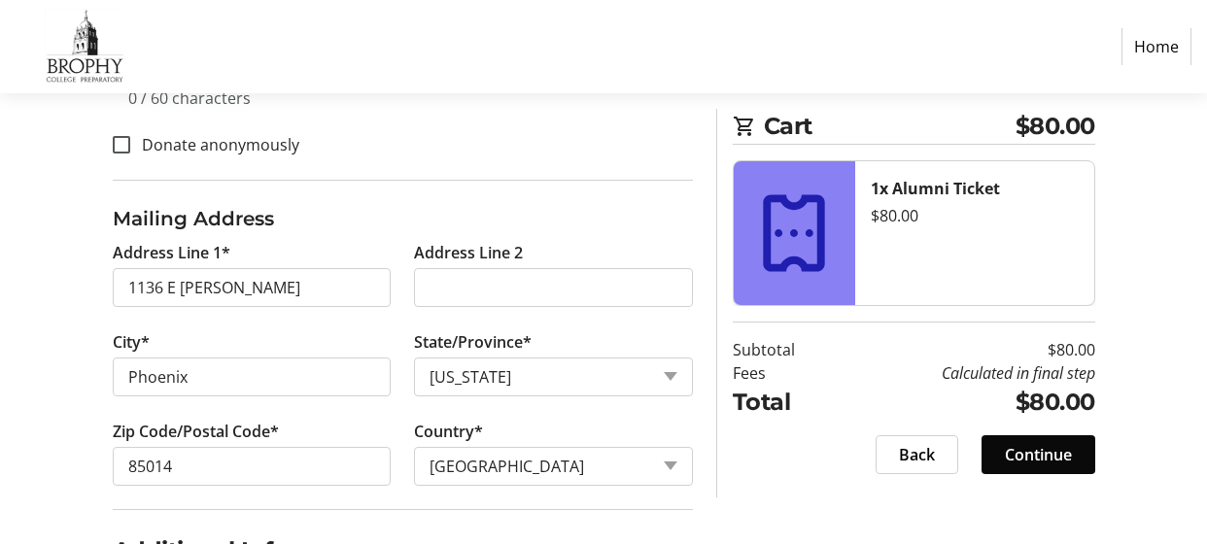
type input "[PERSON_NAME][EMAIL_ADDRESS][DOMAIN_NAME]"
click at [1043, 460] on span "Continue" at bounding box center [1038, 454] width 67 height 23
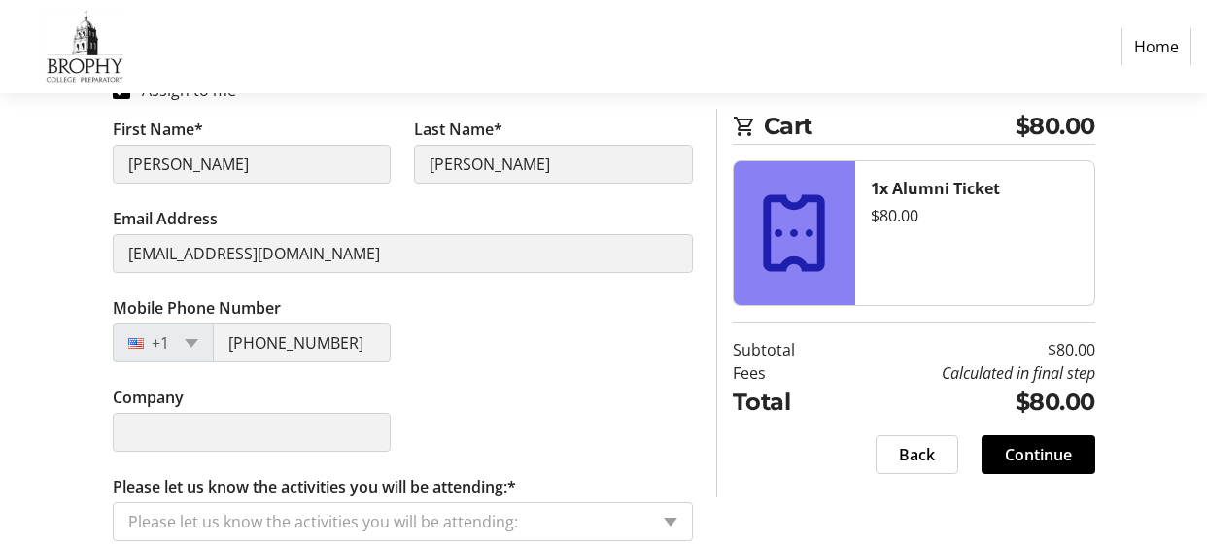
scroll to position [362, 0]
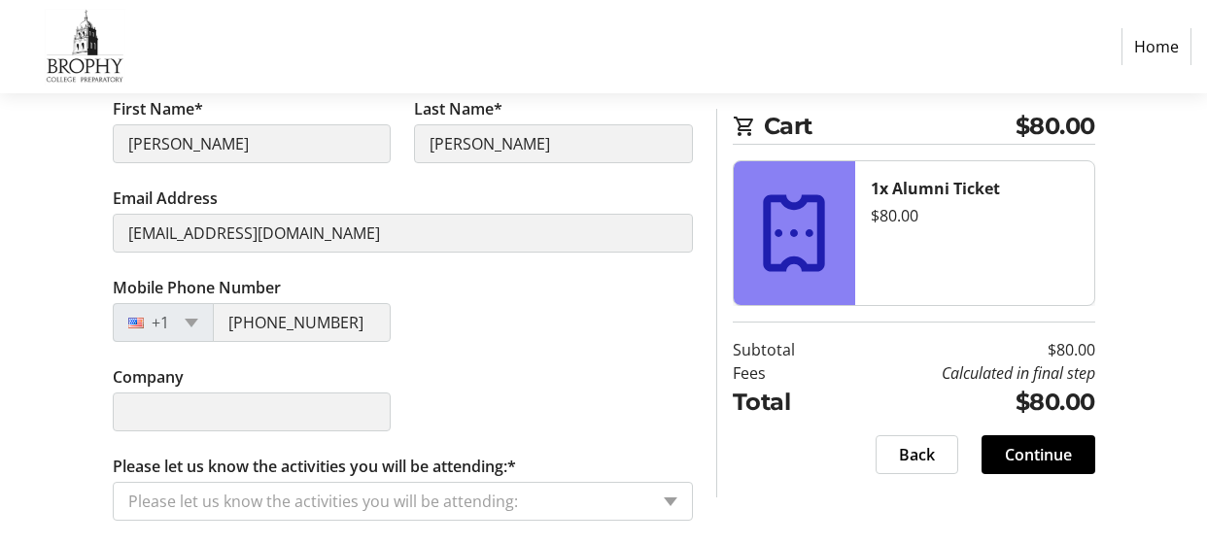
click at [669, 496] on div "Please let us know the activities you will be attending:" at bounding box center [403, 501] width 580 height 39
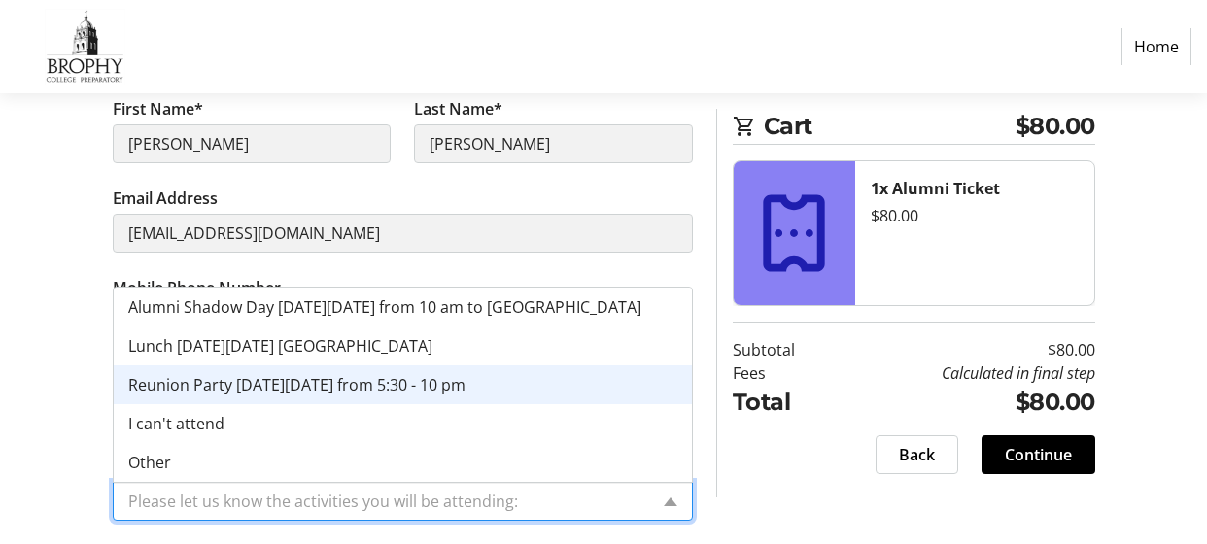
click at [529, 377] on div "Reunion Party [DATE][DATE] from 5:30 - 10 pm" at bounding box center [403, 384] width 578 height 39
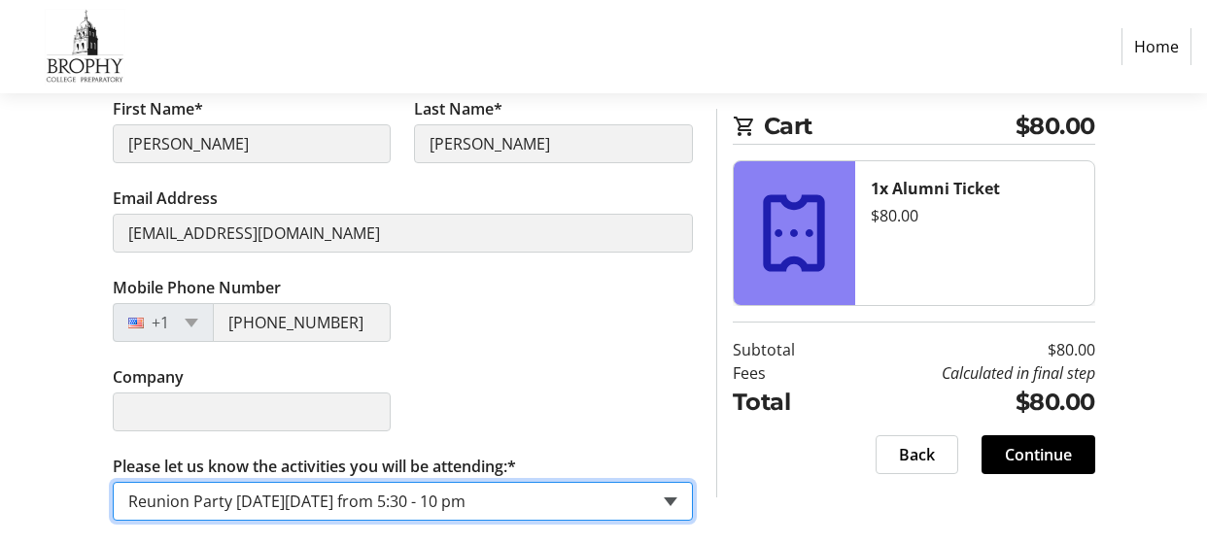
click at [669, 498] on span at bounding box center [671, 501] width 14 height 9
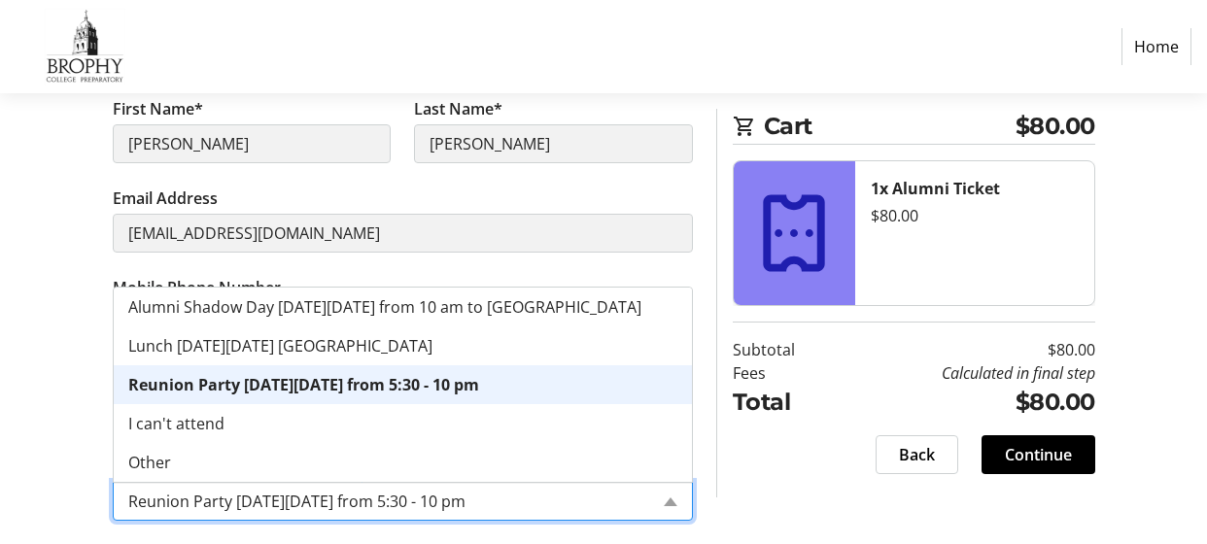
click at [630, 392] on div "Reunion Party [DATE][DATE] from 5:30 - 10 pm" at bounding box center [403, 384] width 578 height 39
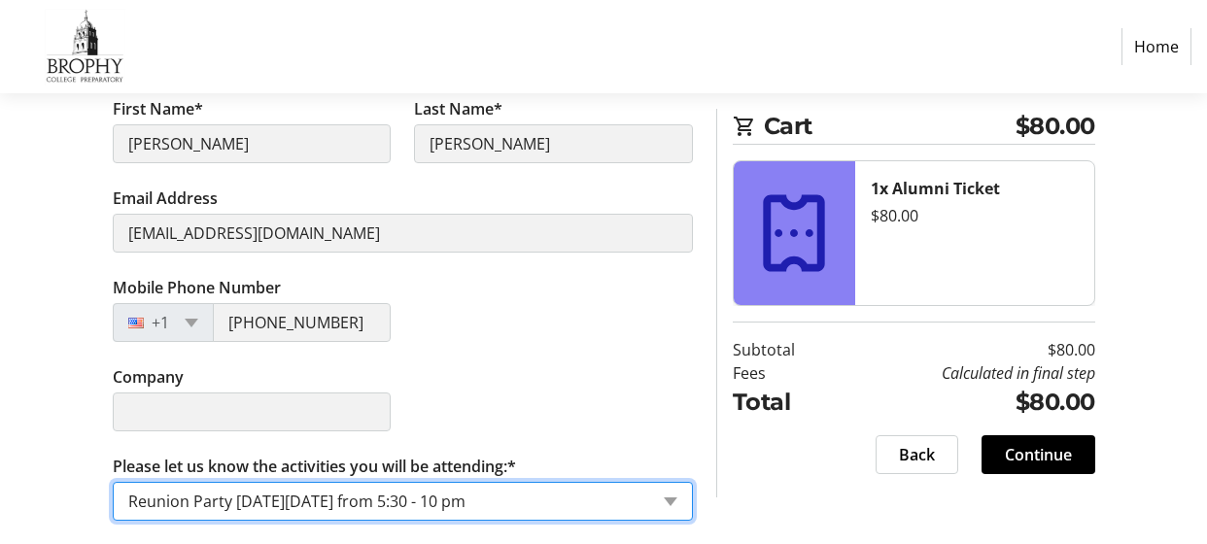
click at [570, 345] on div "Mobile Phone Number [PHONE_NUMBER]" at bounding box center [402, 320] width 603 height 89
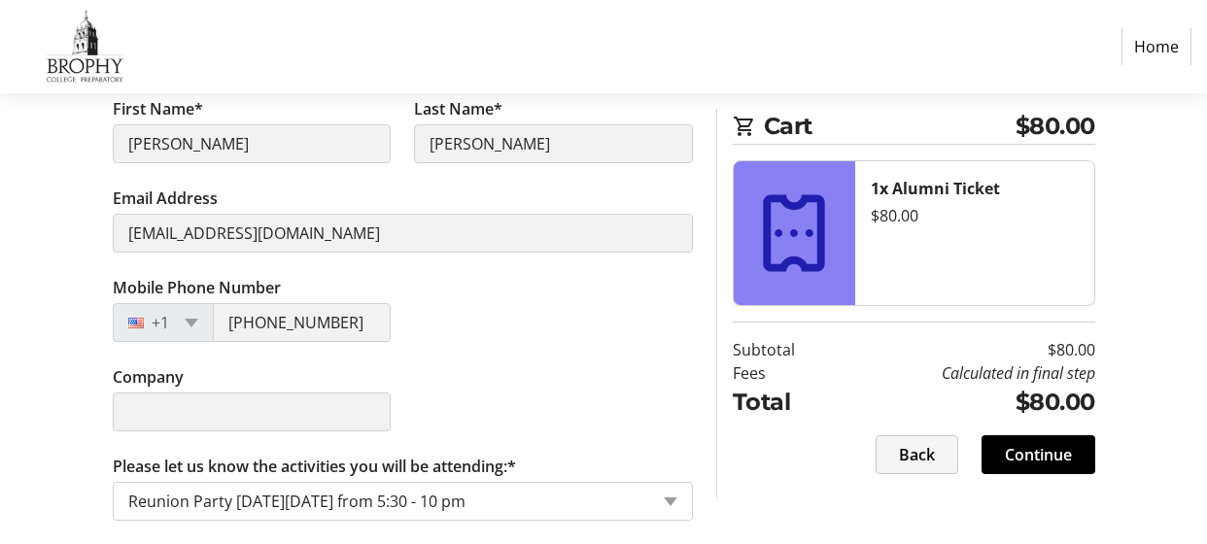
click at [918, 463] on span "Back" at bounding box center [917, 454] width 36 height 23
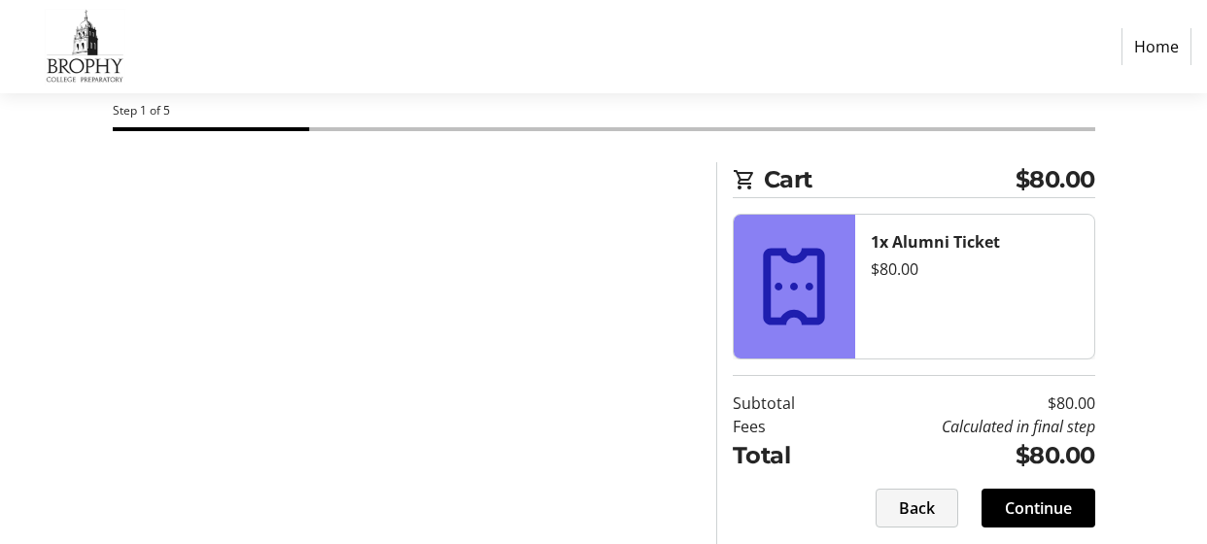
select select "AZ"
select select "US"
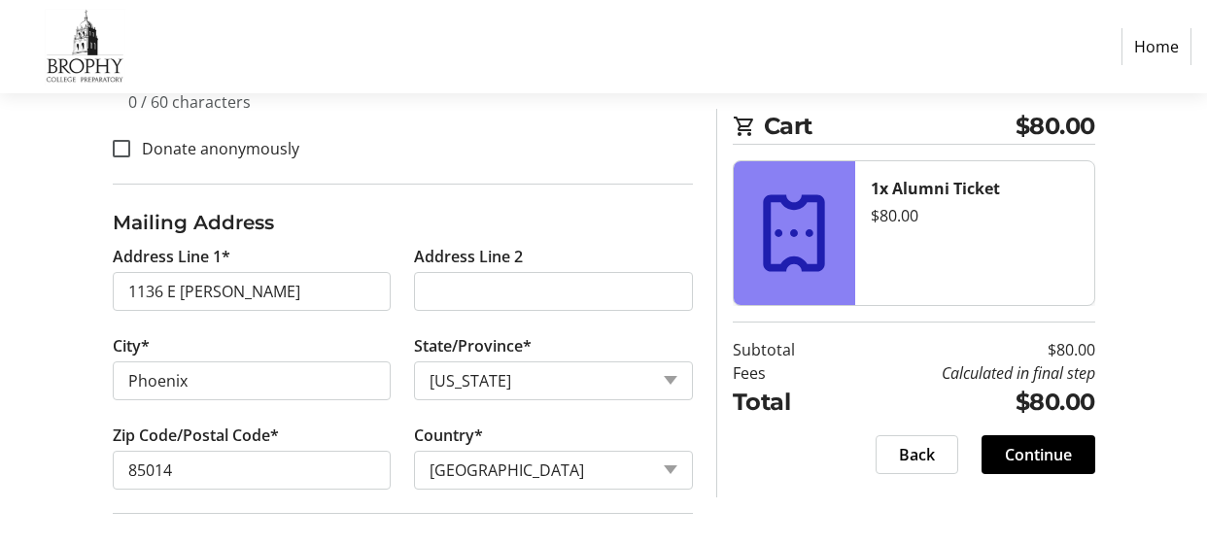
scroll to position [890, 0]
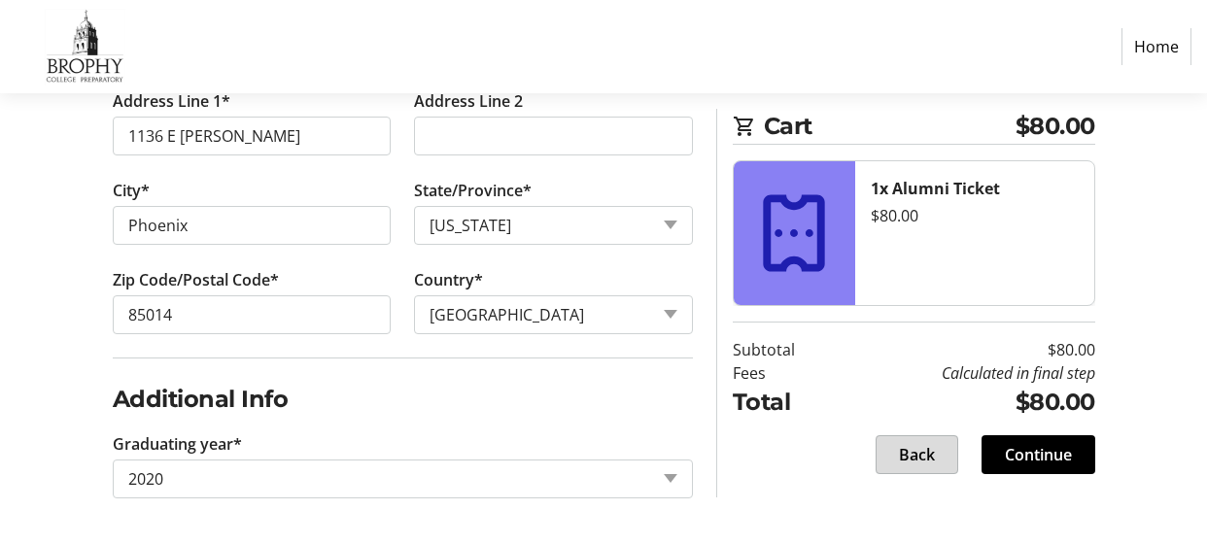
click at [908, 450] on span "Back" at bounding box center [917, 454] width 36 height 23
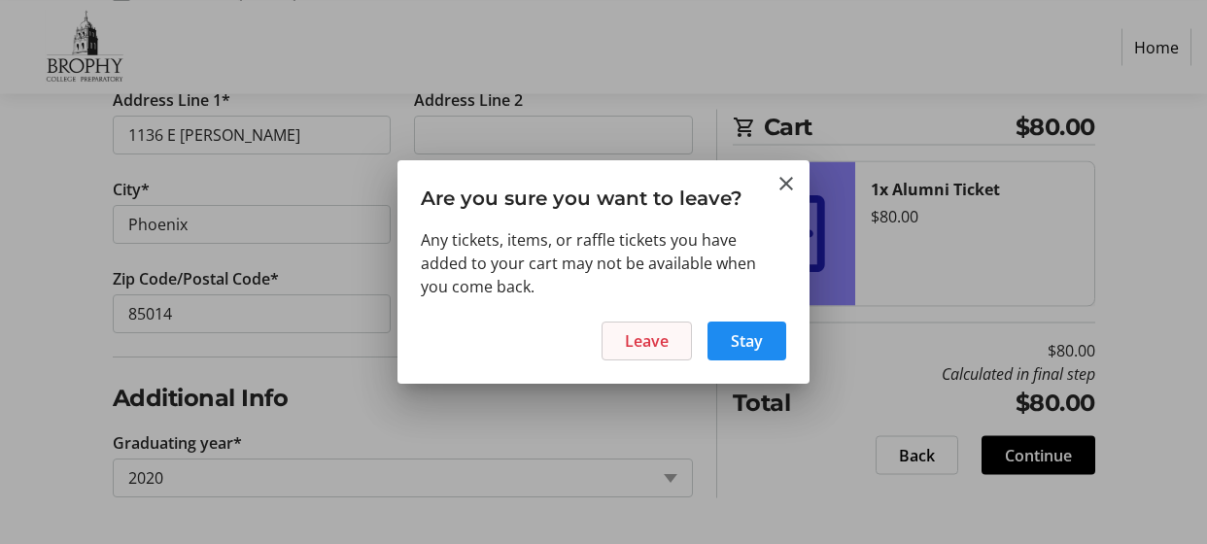
click at [635, 345] on span "Leave" at bounding box center [647, 340] width 44 height 23
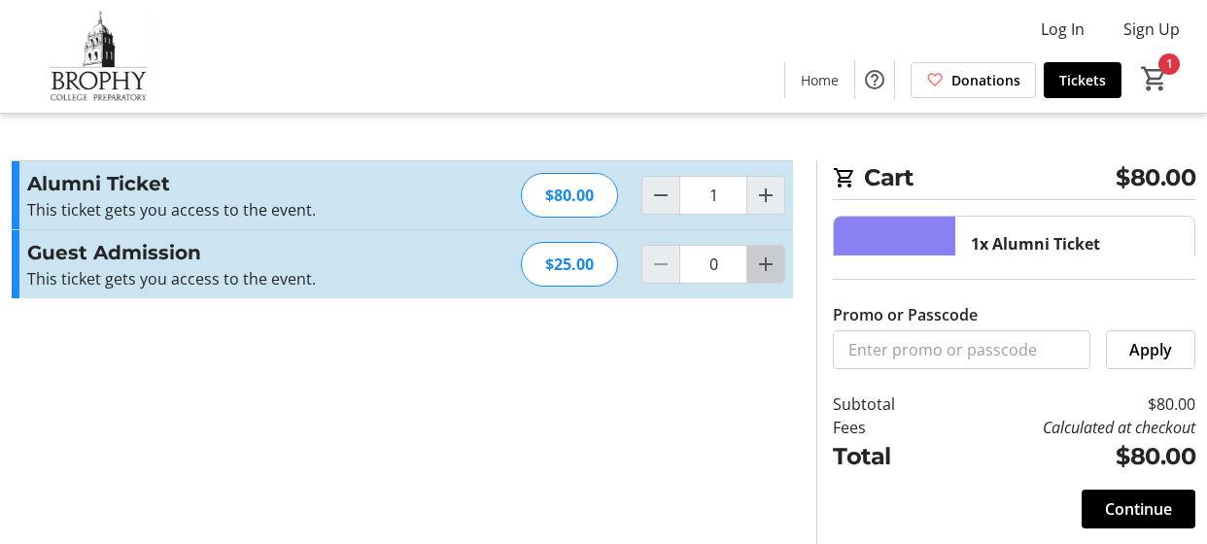
click at [770, 266] on mat-icon "Increment by one" at bounding box center [765, 264] width 23 height 23
click at [664, 265] on mat-icon "Decrement by one" at bounding box center [660, 264] width 23 height 23
type input "0"
